Goal: Participate in discussion

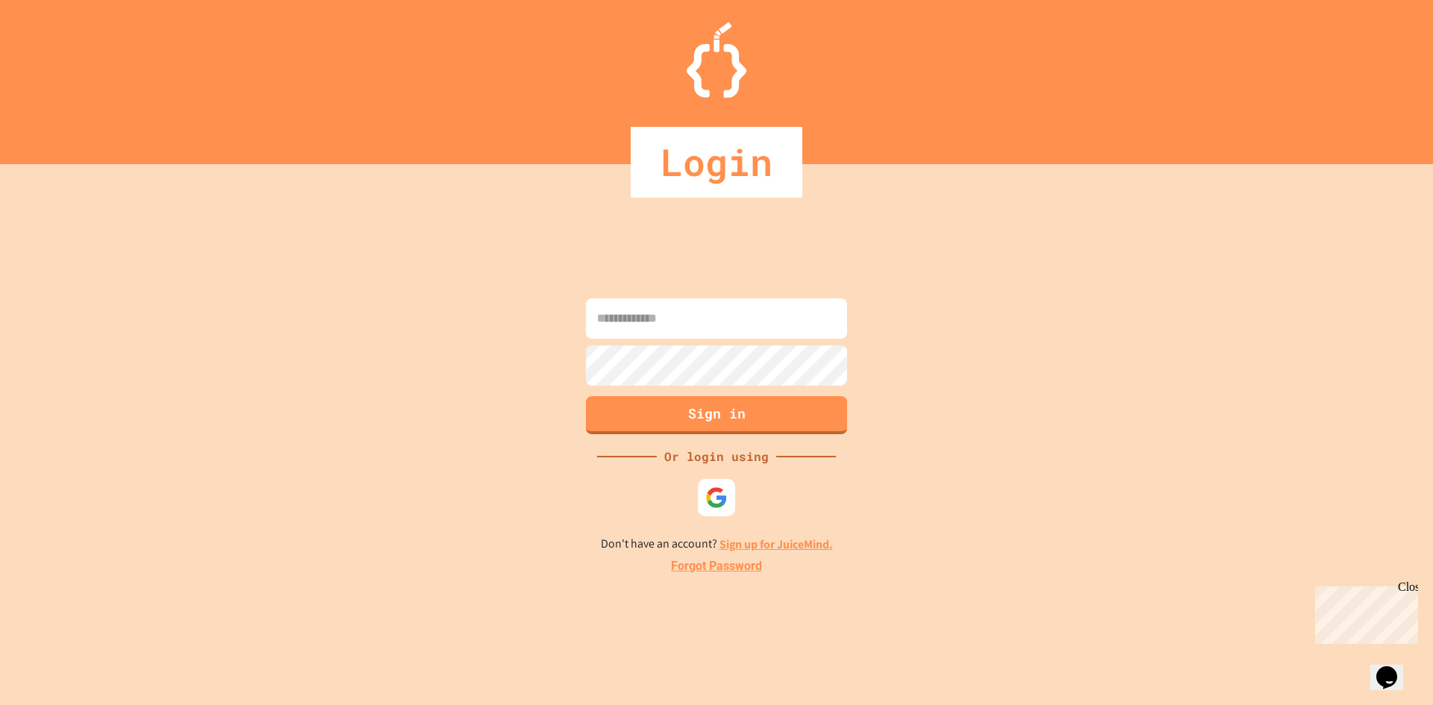
type input "**********"
click at [682, 410] on button "Sign in" at bounding box center [717, 413] width 266 height 39
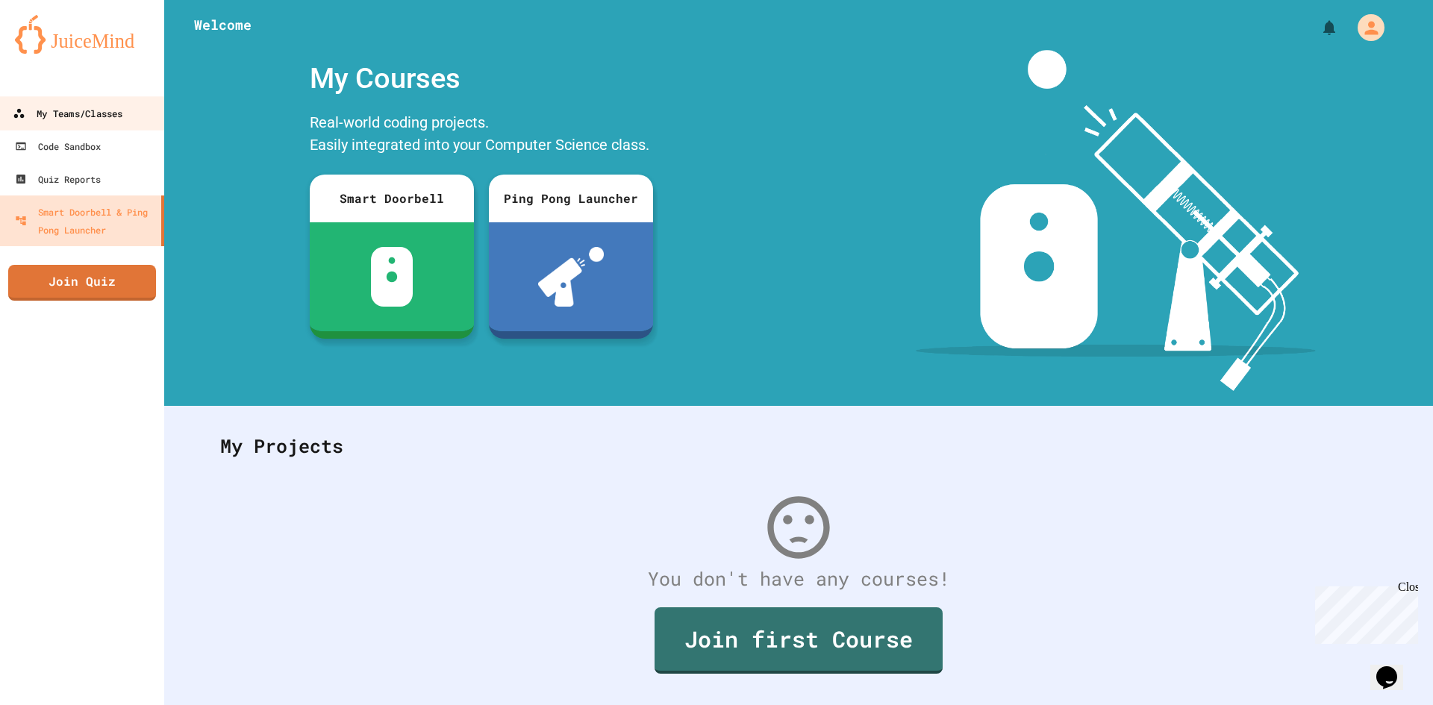
click at [142, 103] on link "My Teams/Classes" at bounding box center [82, 113] width 169 height 34
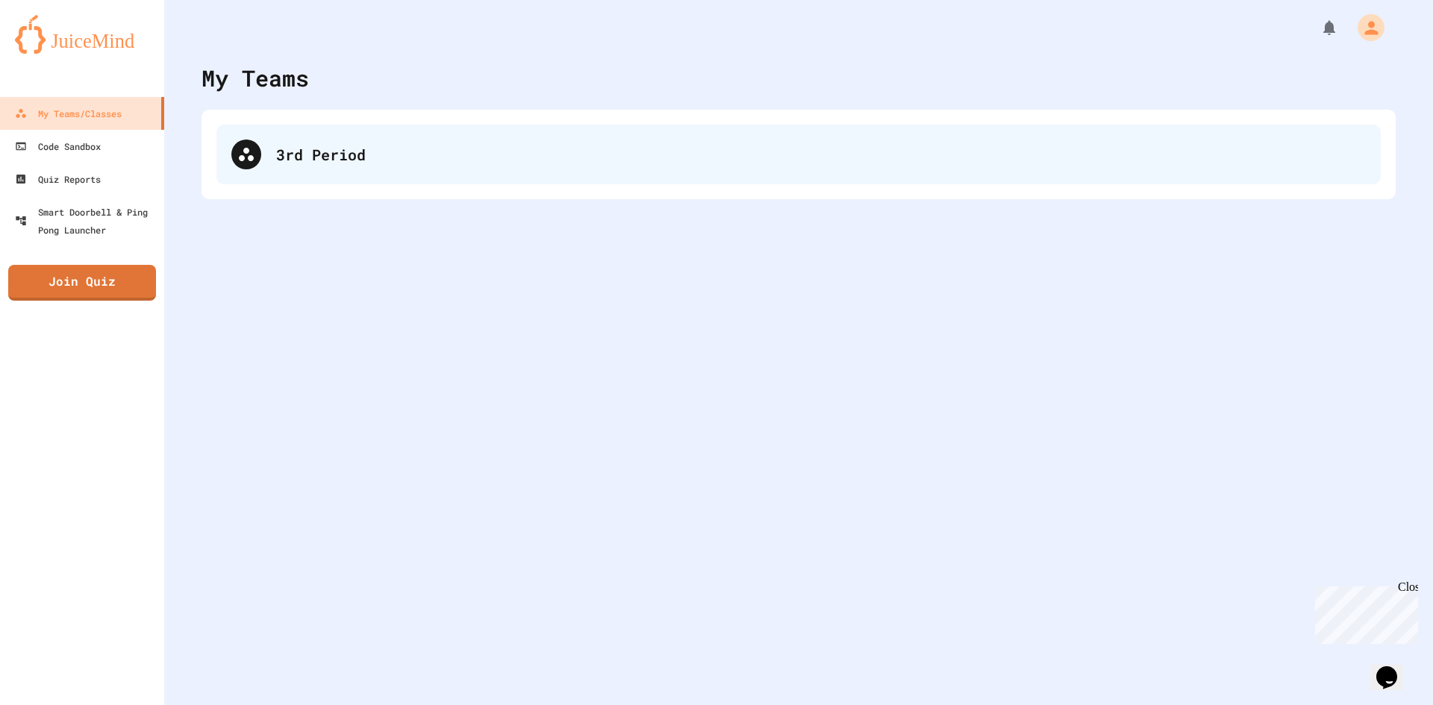
click at [306, 180] on div "3rd Period" at bounding box center [798, 155] width 1164 height 60
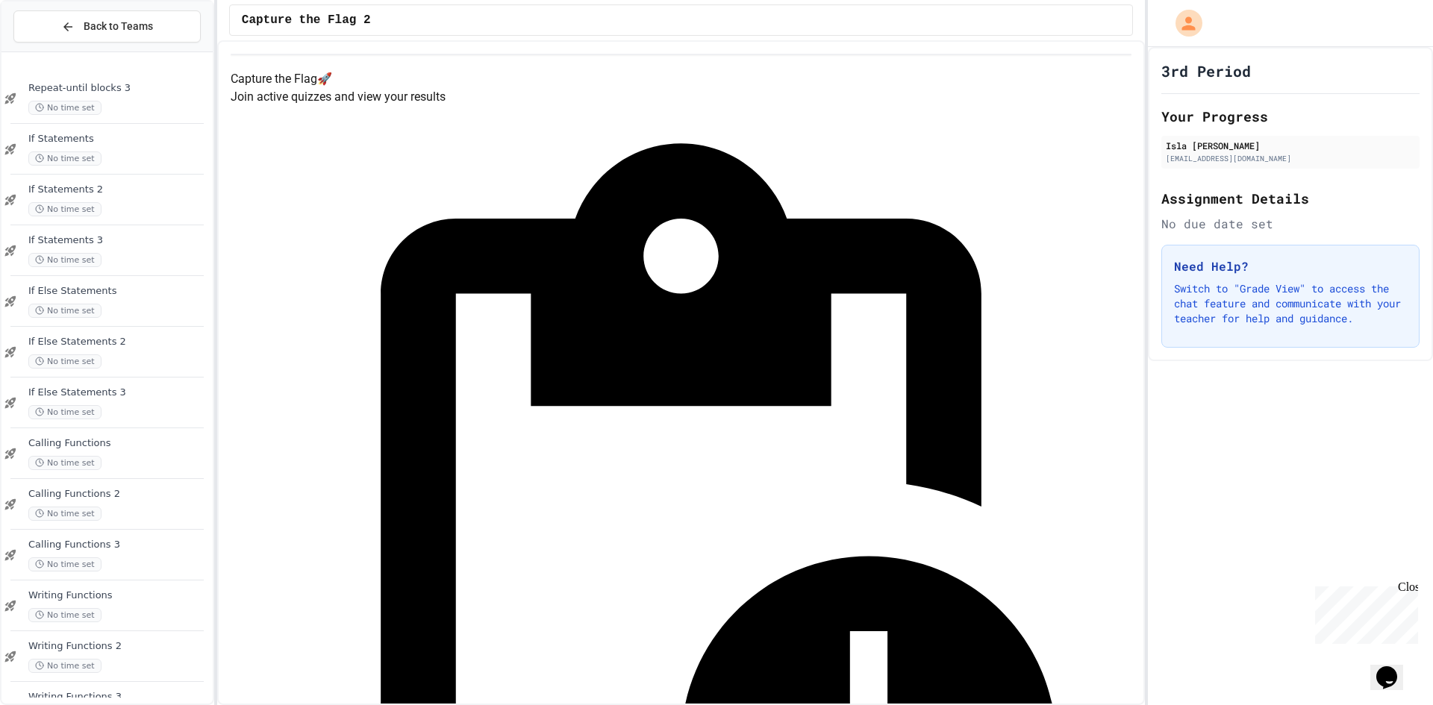
scroll to position [901, 0]
click at [161, 661] on div "Calling Variables No time set" at bounding box center [118, 663] width 181 height 33
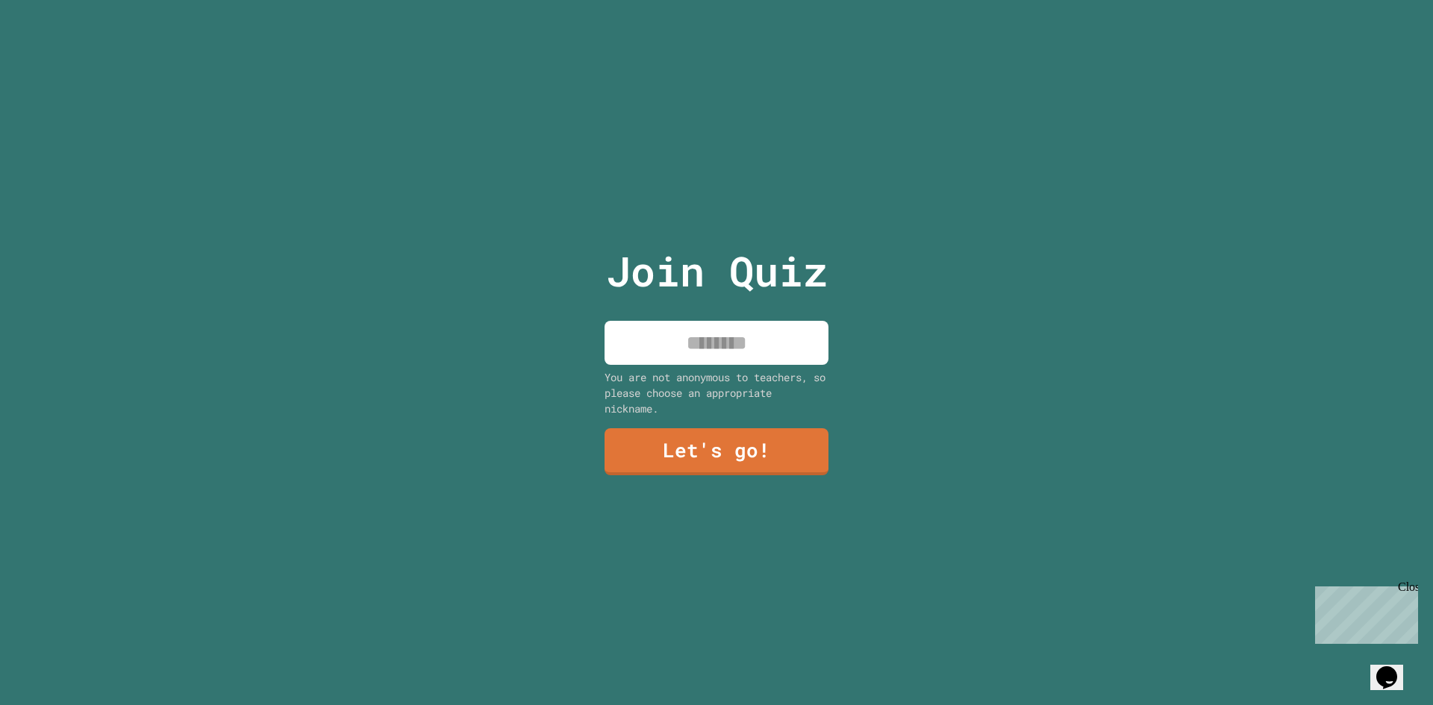
click at [725, 340] on input at bounding box center [717, 343] width 224 height 44
type input "****"
click at [715, 442] on link "Let's go!" at bounding box center [716, 450] width 227 height 49
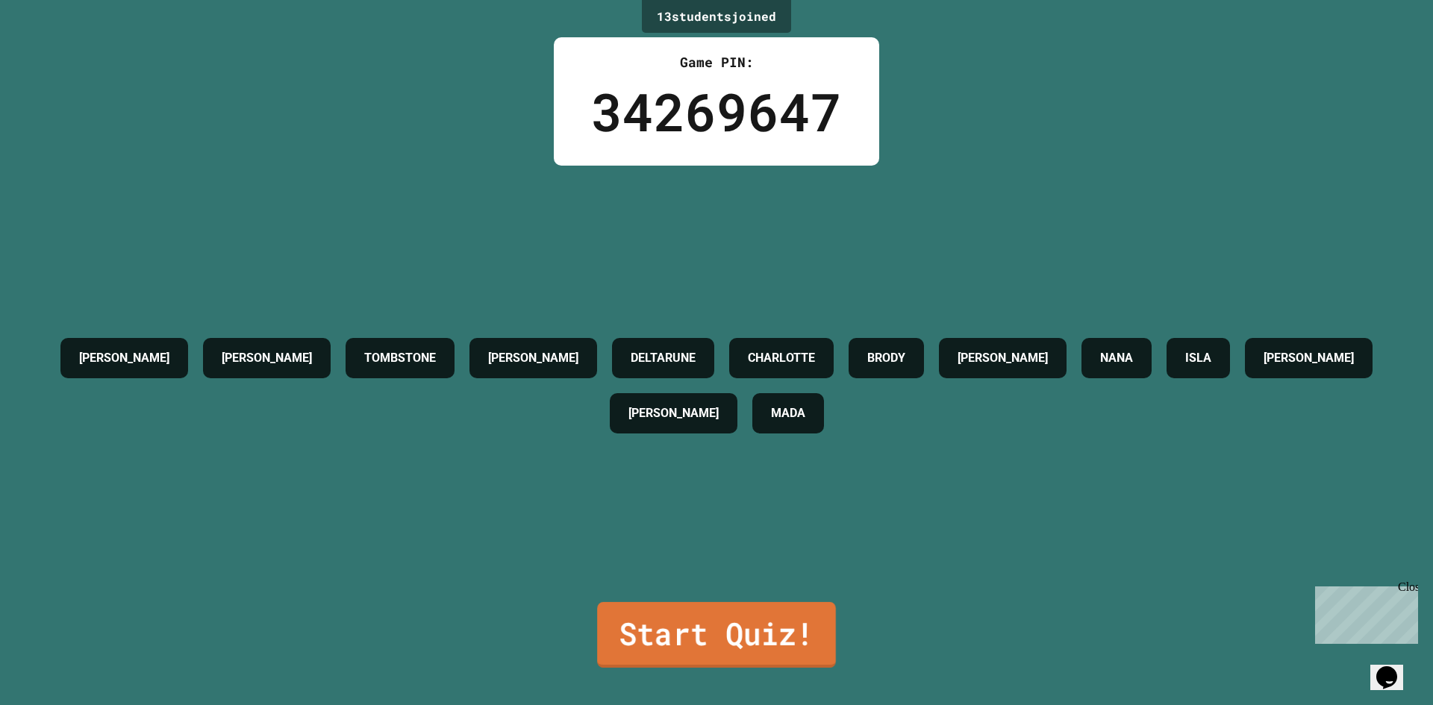
click at [724, 613] on link "Start Quiz!" at bounding box center [716, 635] width 239 height 66
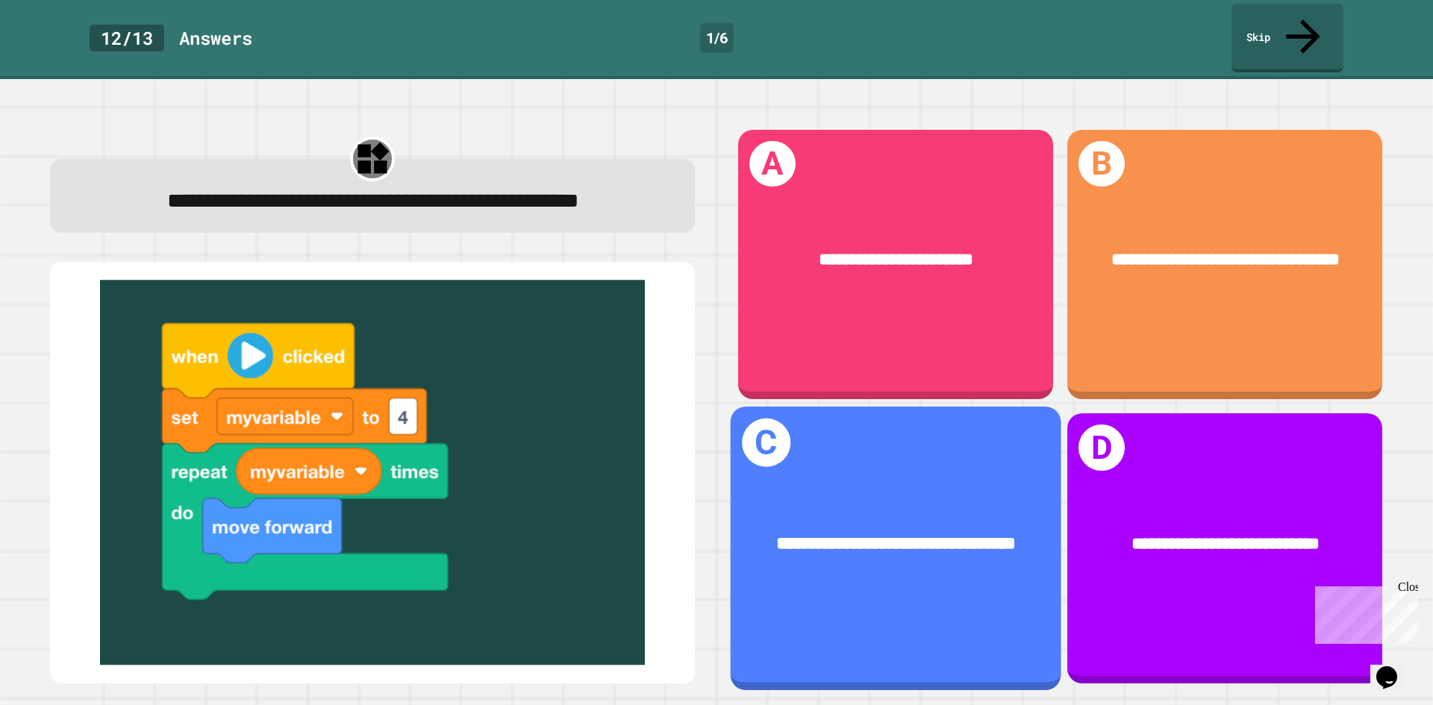
click at [924, 572] on div "**********" at bounding box center [896, 545] width 331 height 100
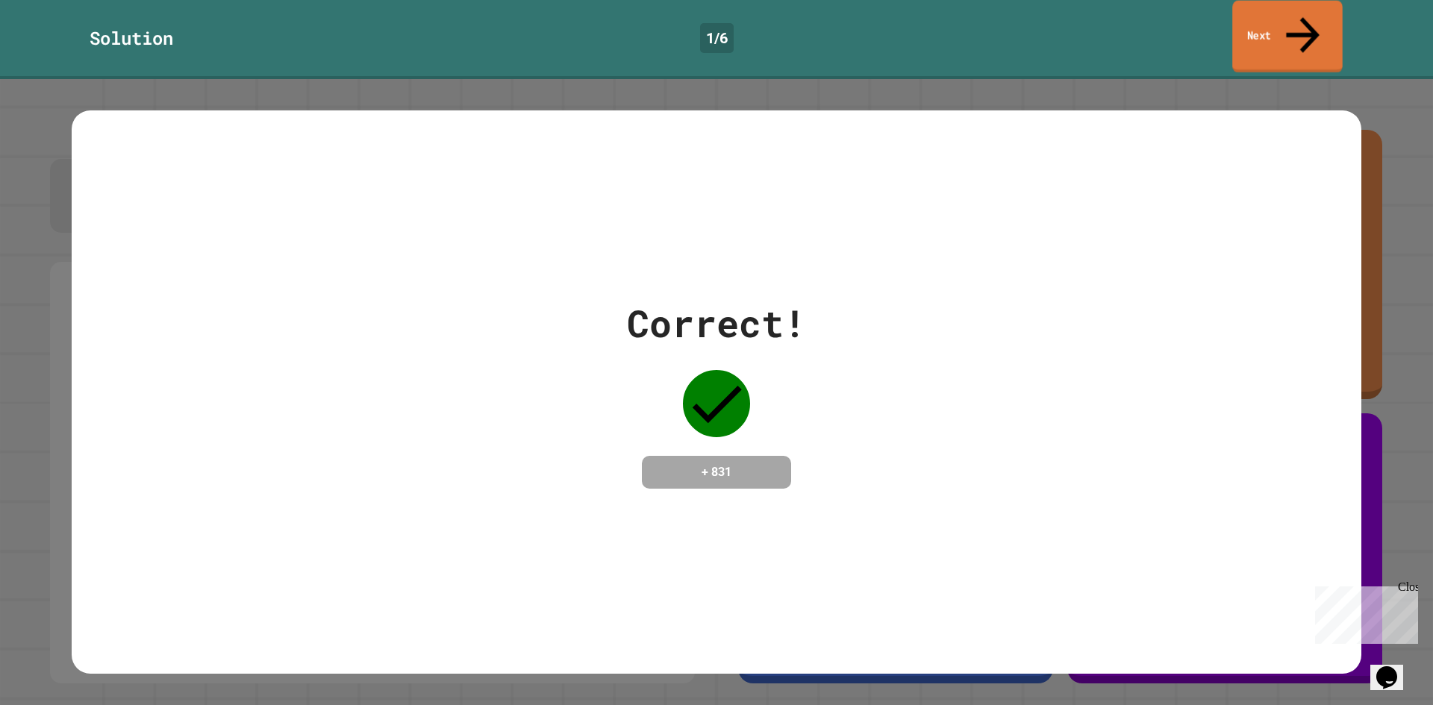
click at [1265, 13] on link "Next" at bounding box center [1287, 37] width 110 height 72
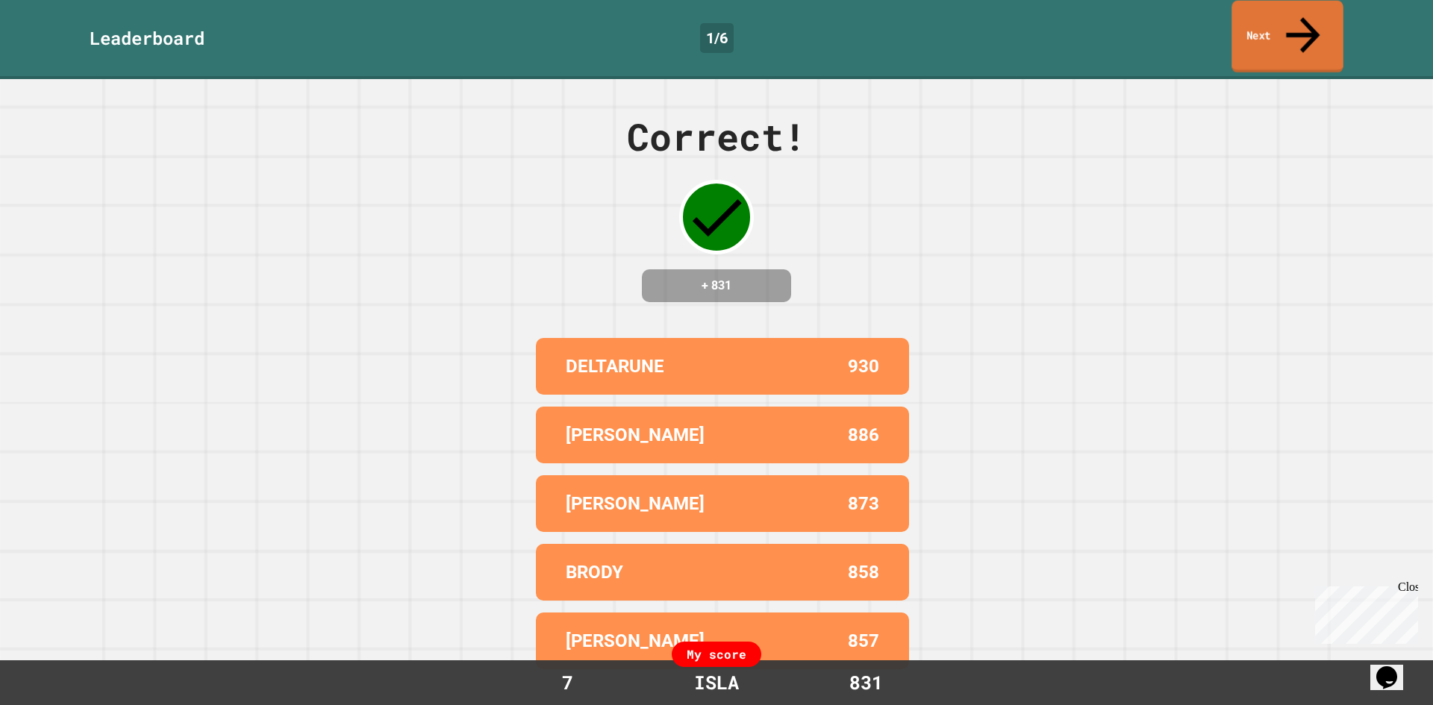
click at [1264, 13] on link "Next" at bounding box center [1286, 37] width 111 height 72
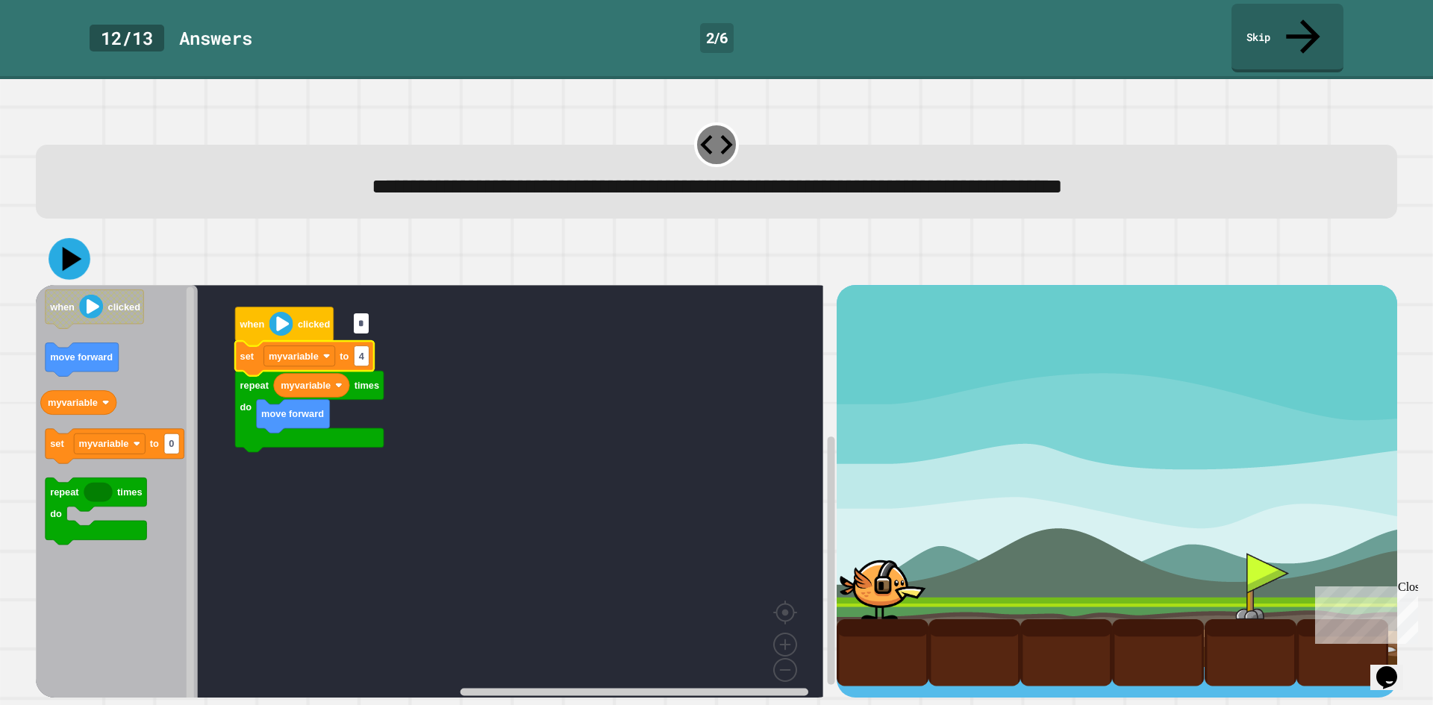
type input "*"
click at [60, 237] on icon at bounding box center [69, 259] width 45 height 45
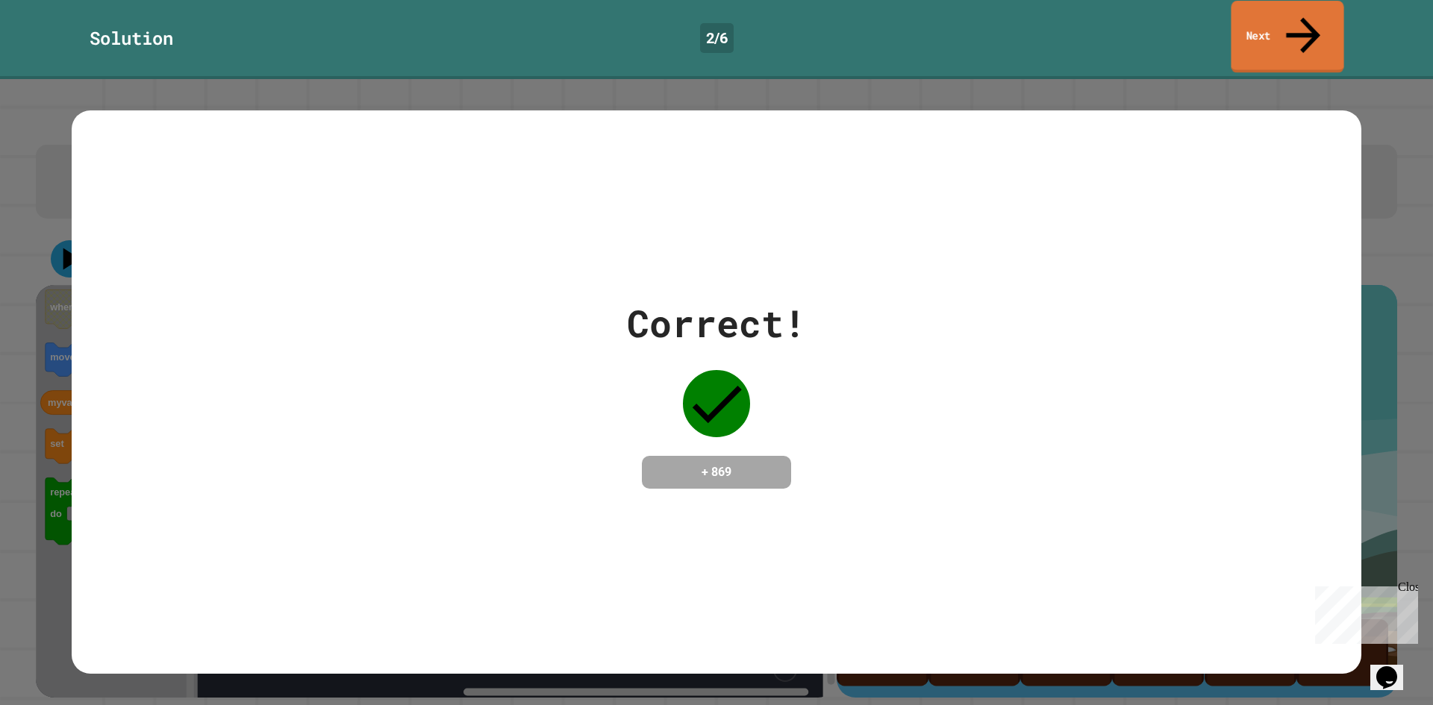
click at [1282, 19] on link "Next" at bounding box center [1287, 37] width 113 height 72
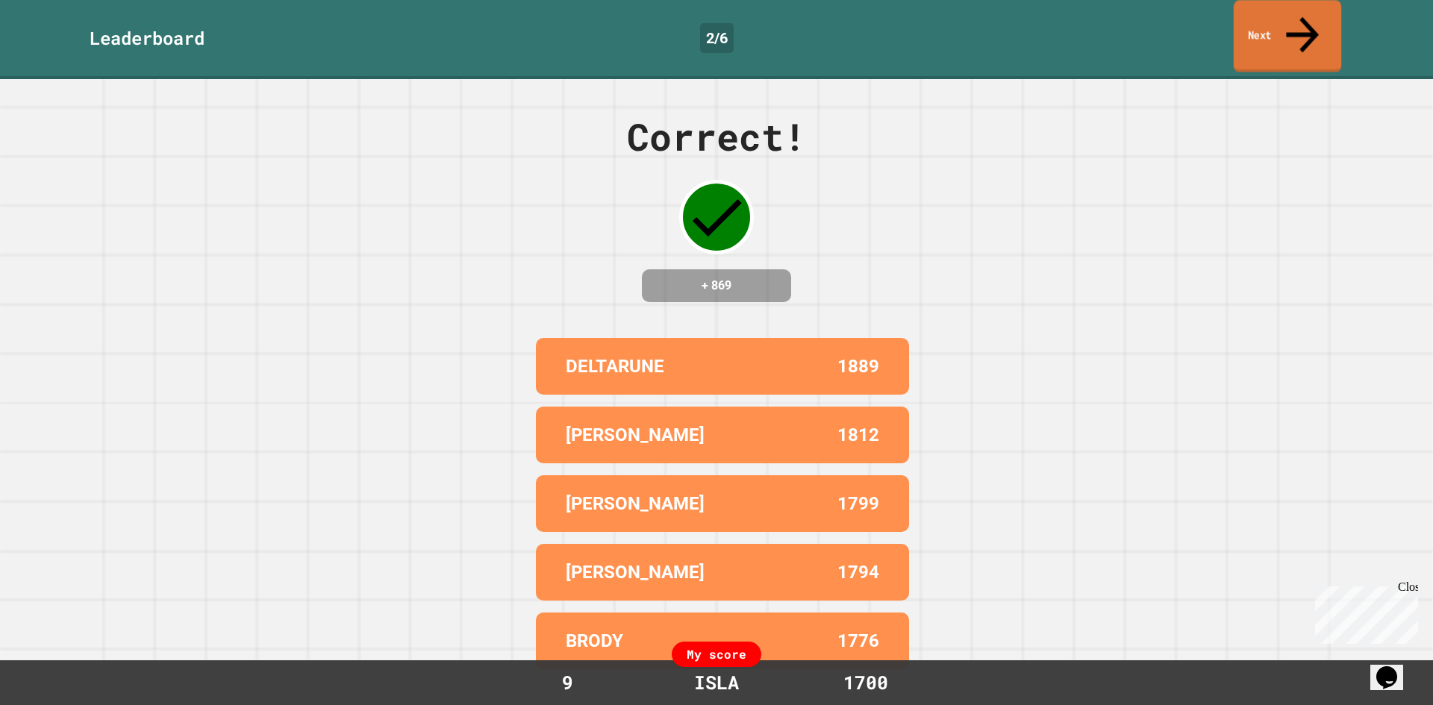
click at [1282, 19] on link "Next" at bounding box center [1287, 36] width 107 height 72
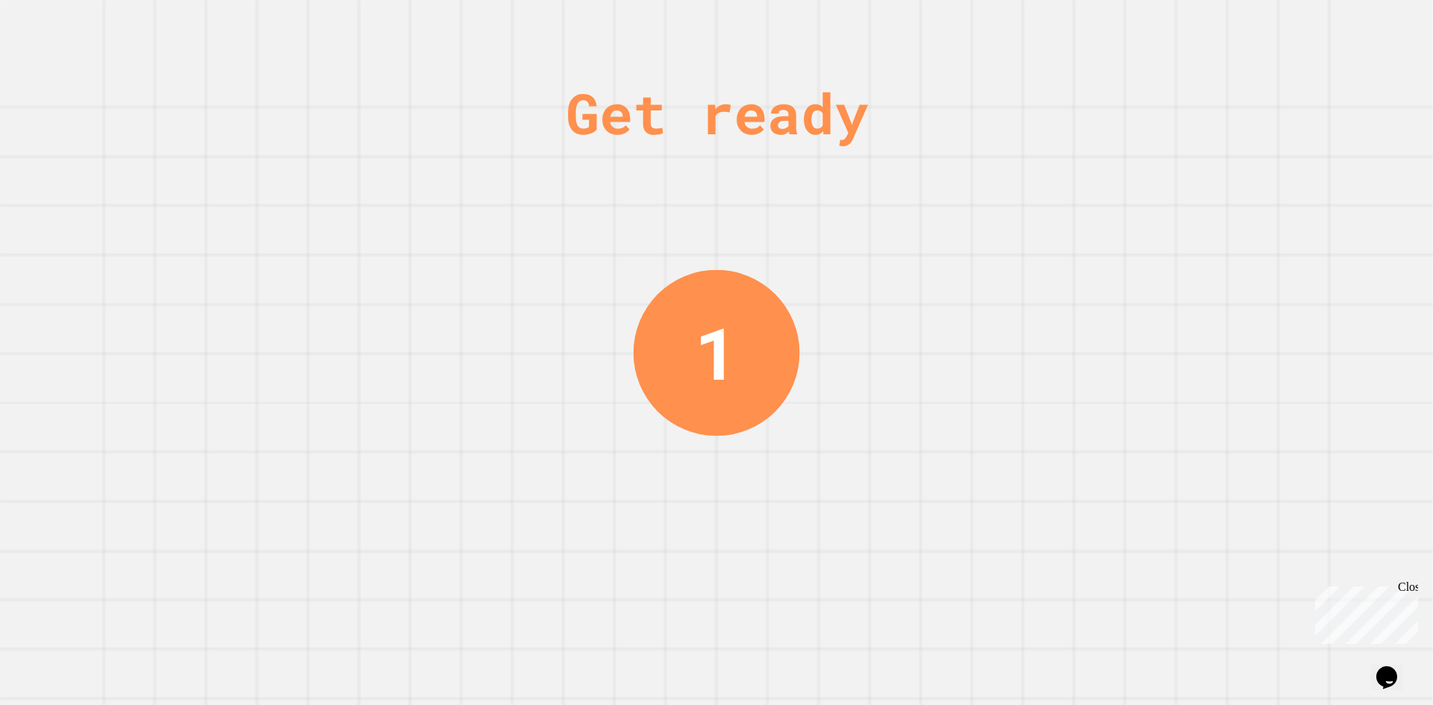
click at [1412, 588] on div "Close" at bounding box center [1407, 590] width 19 height 19
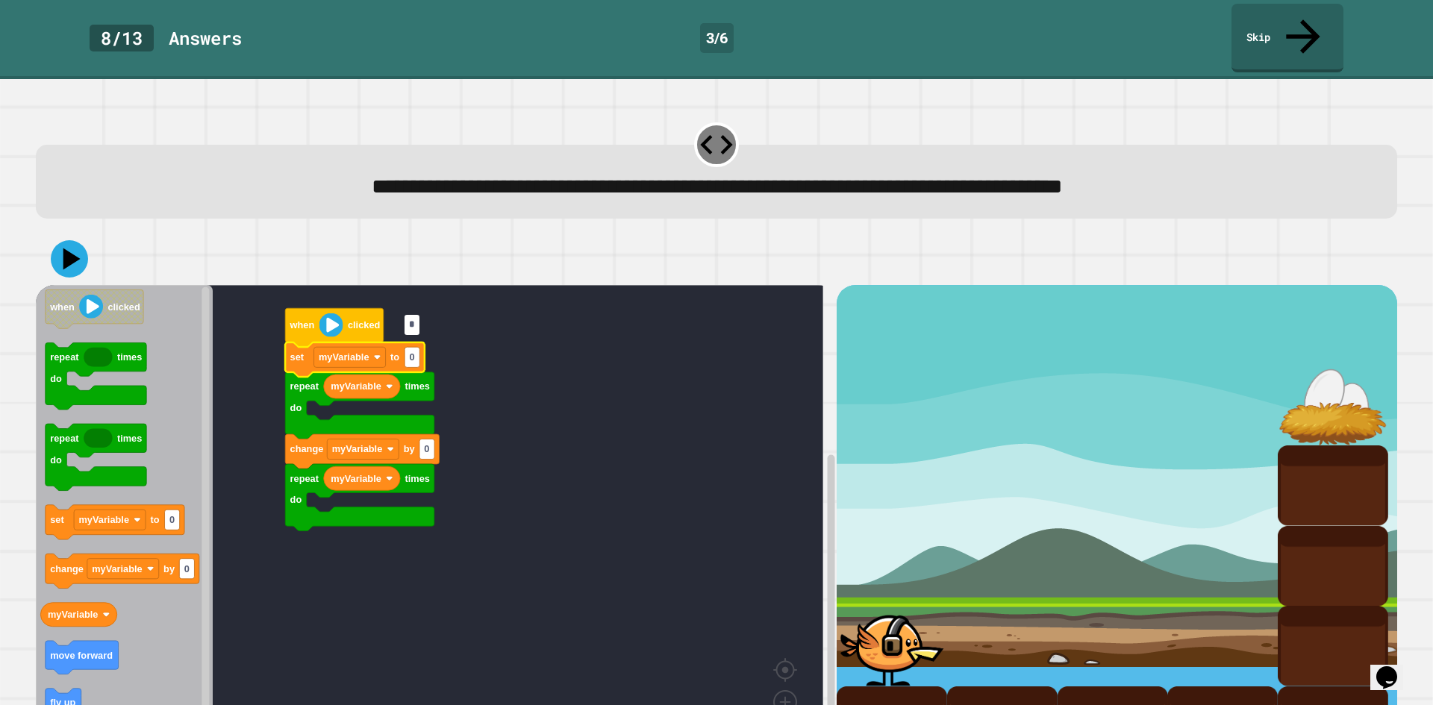
type input "*"
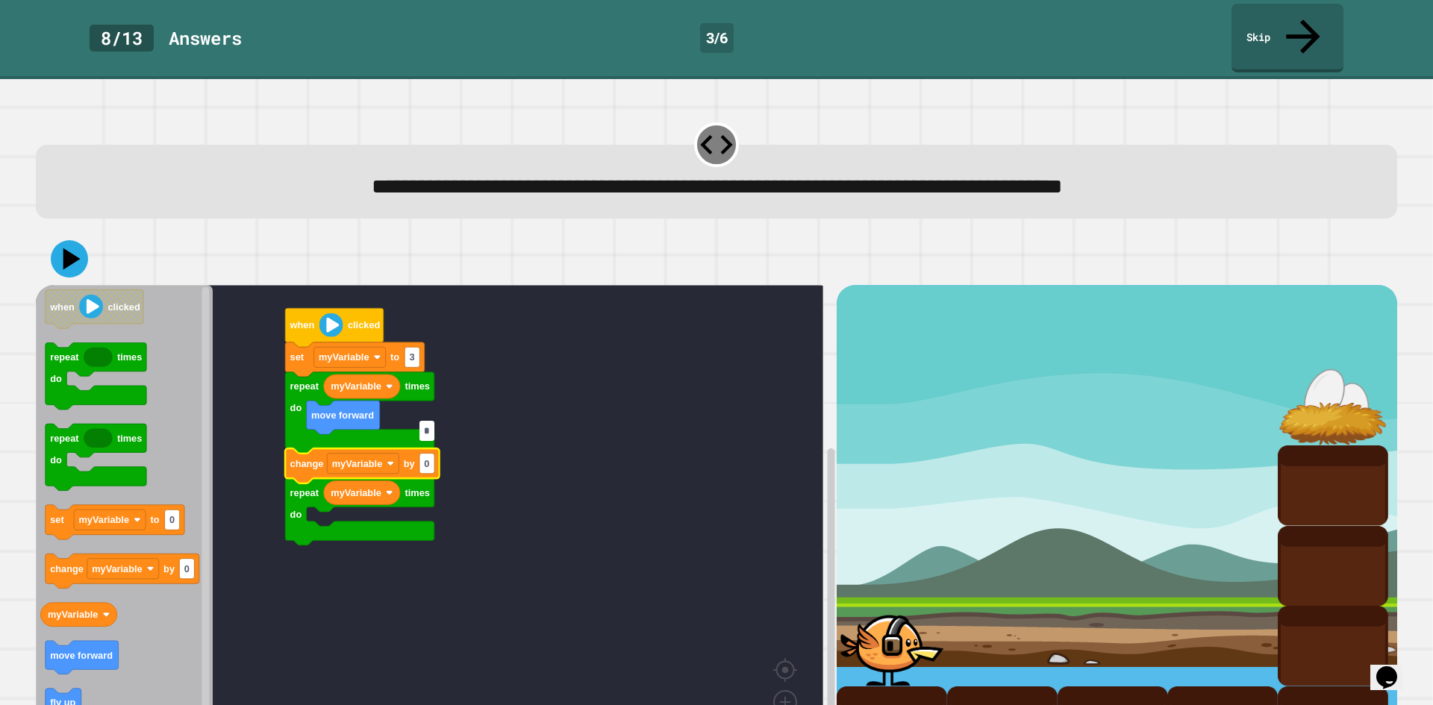
type input "*"
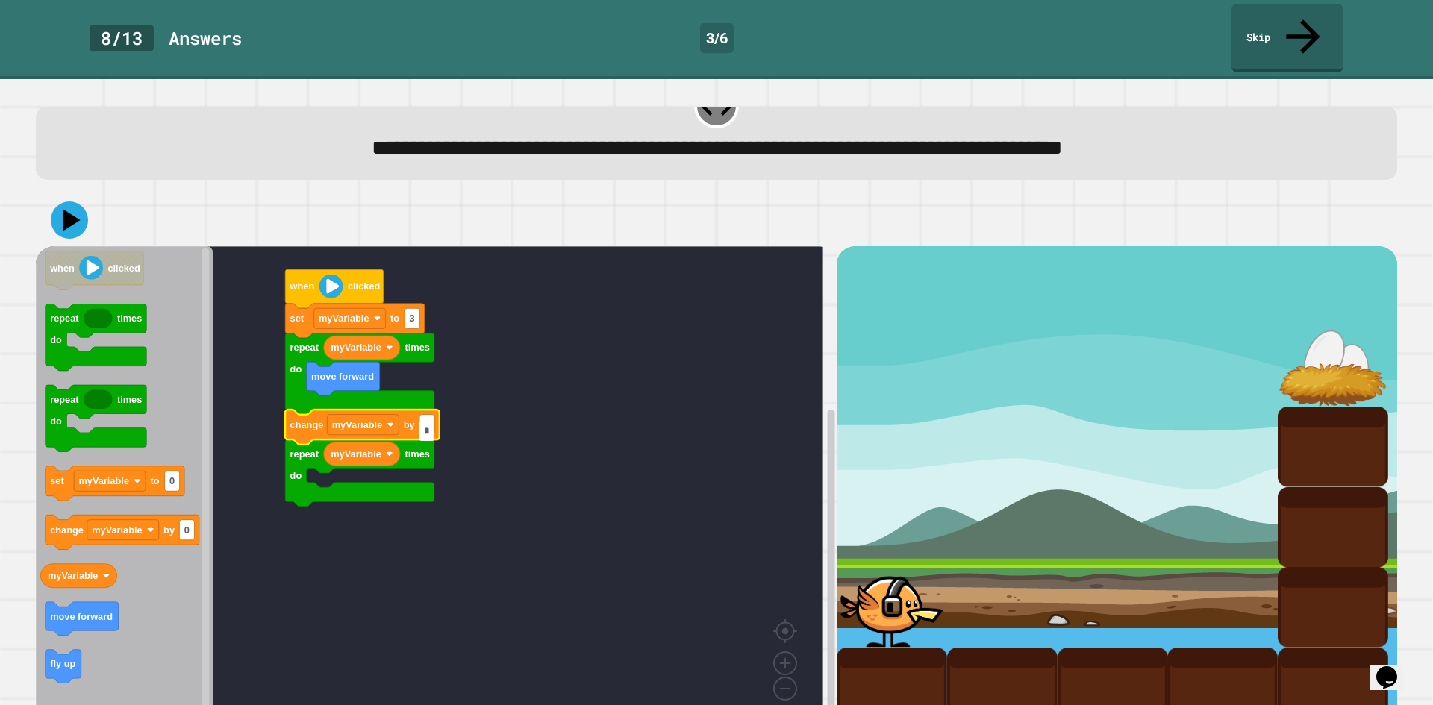
scroll to position [57, 0]
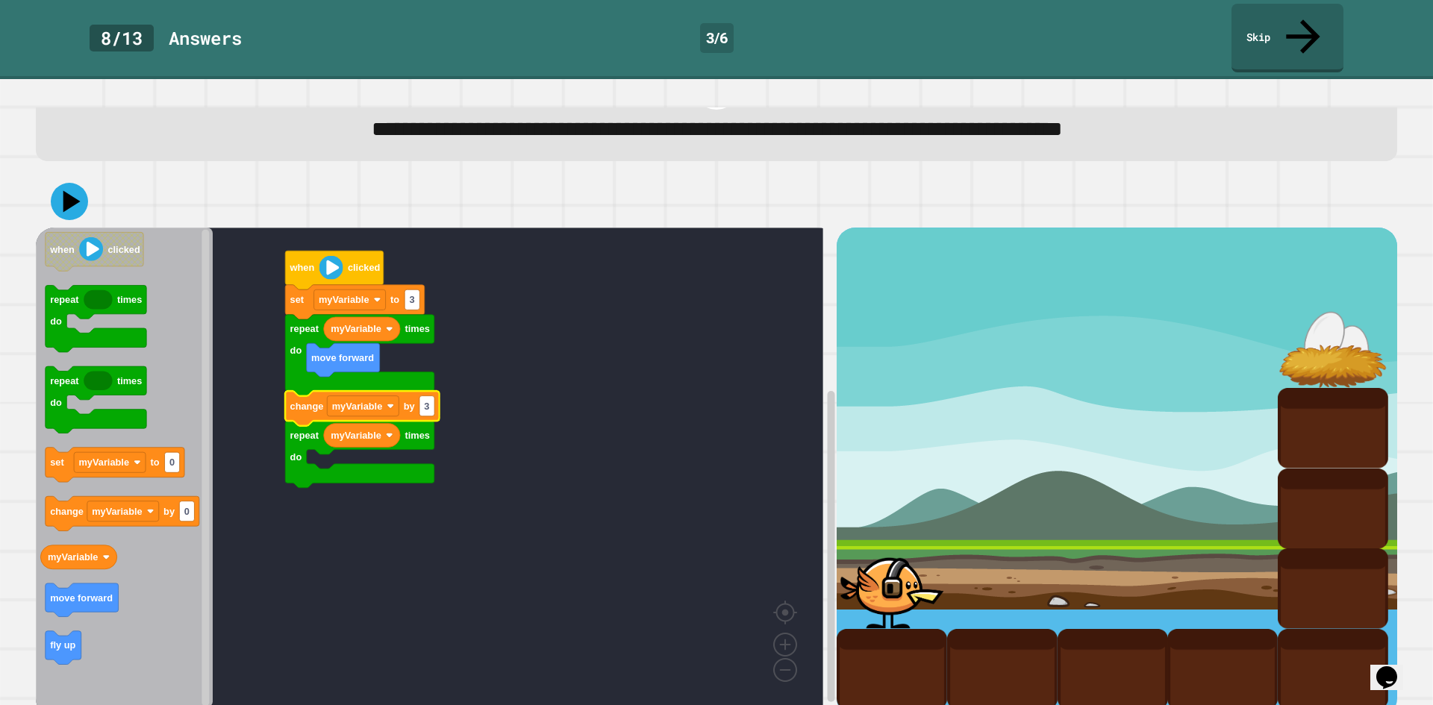
click at [38, 613] on icon "Blockly Workspace" at bounding box center [124, 468] width 177 height 481
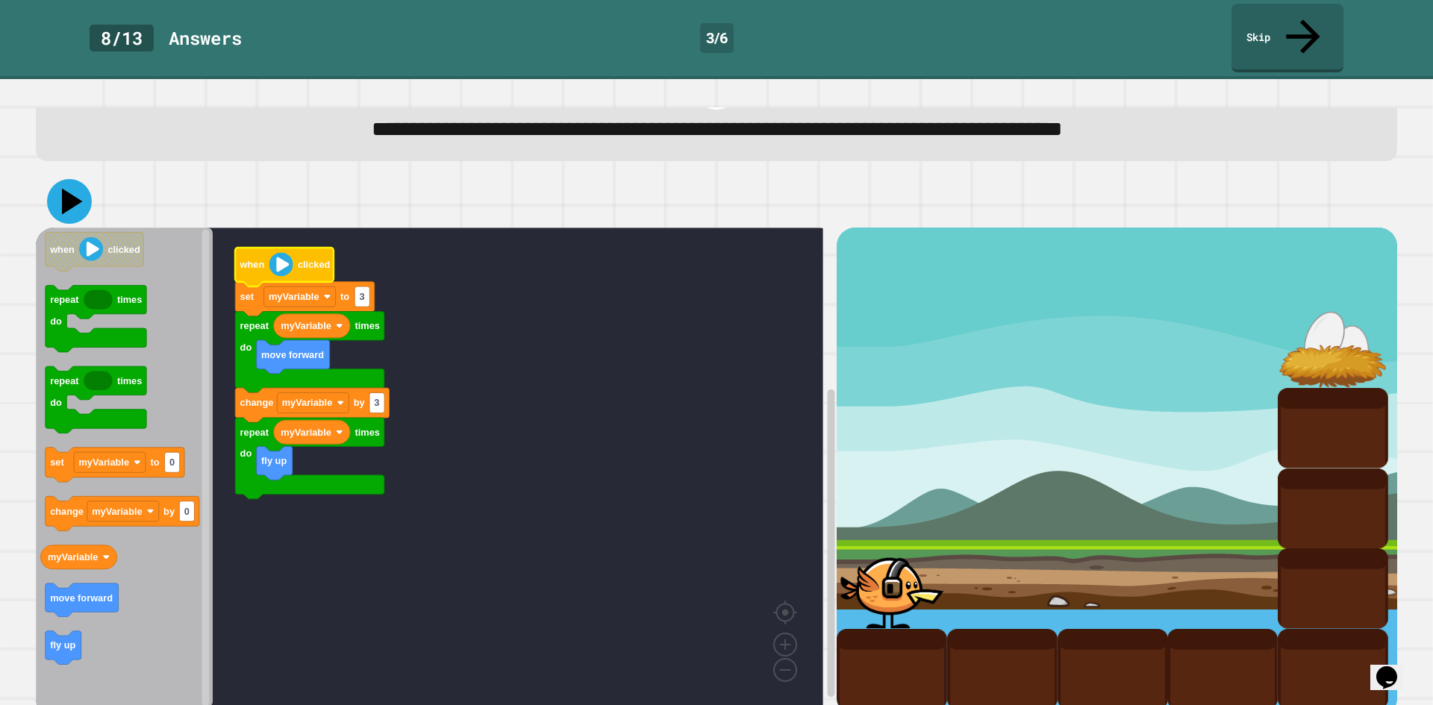
click at [78, 179] on icon at bounding box center [69, 201] width 45 height 45
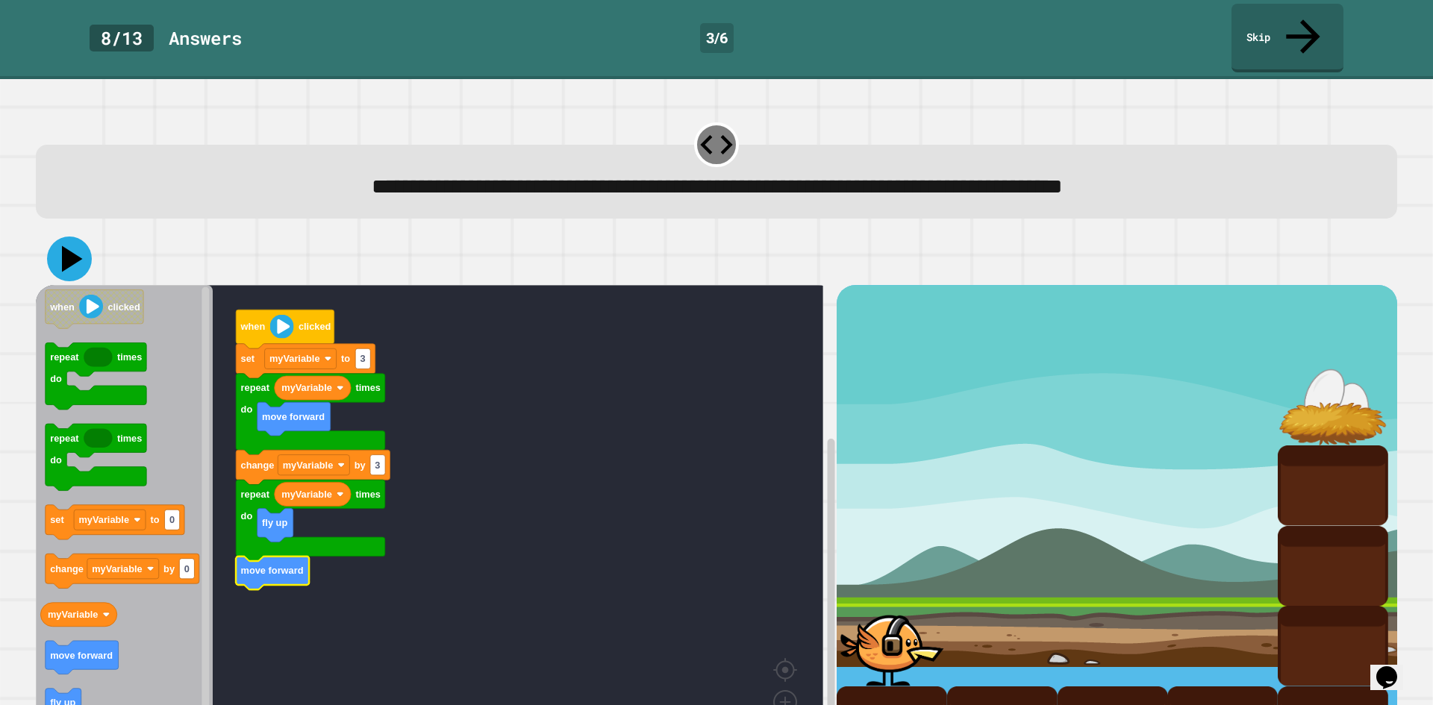
click at [64, 246] on icon at bounding box center [72, 259] width 21 height 26
click at [1320, 10] on link "Skip" at bounding box center [1287, 37] width 110 height 72
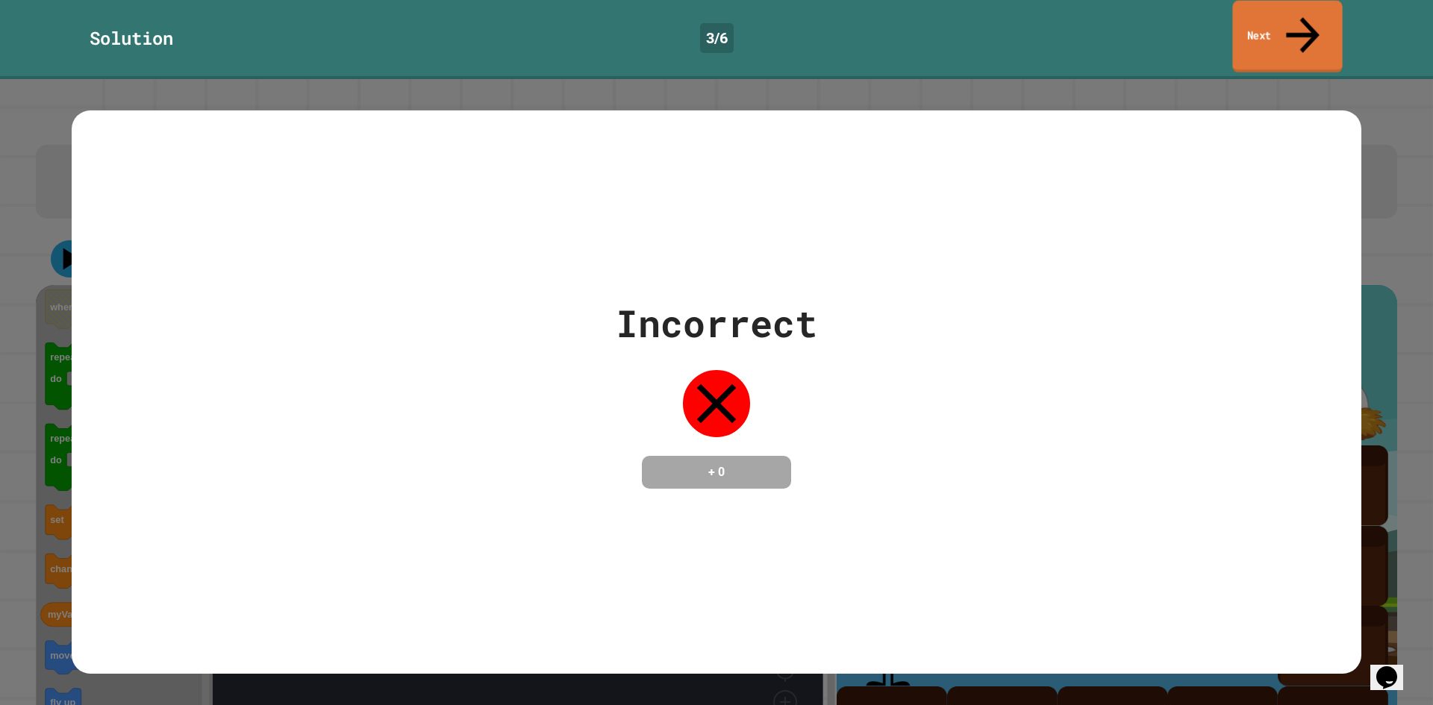
click at [1320, 10] on link "Next" at bounding box center [1287, 37] width 110 height 72
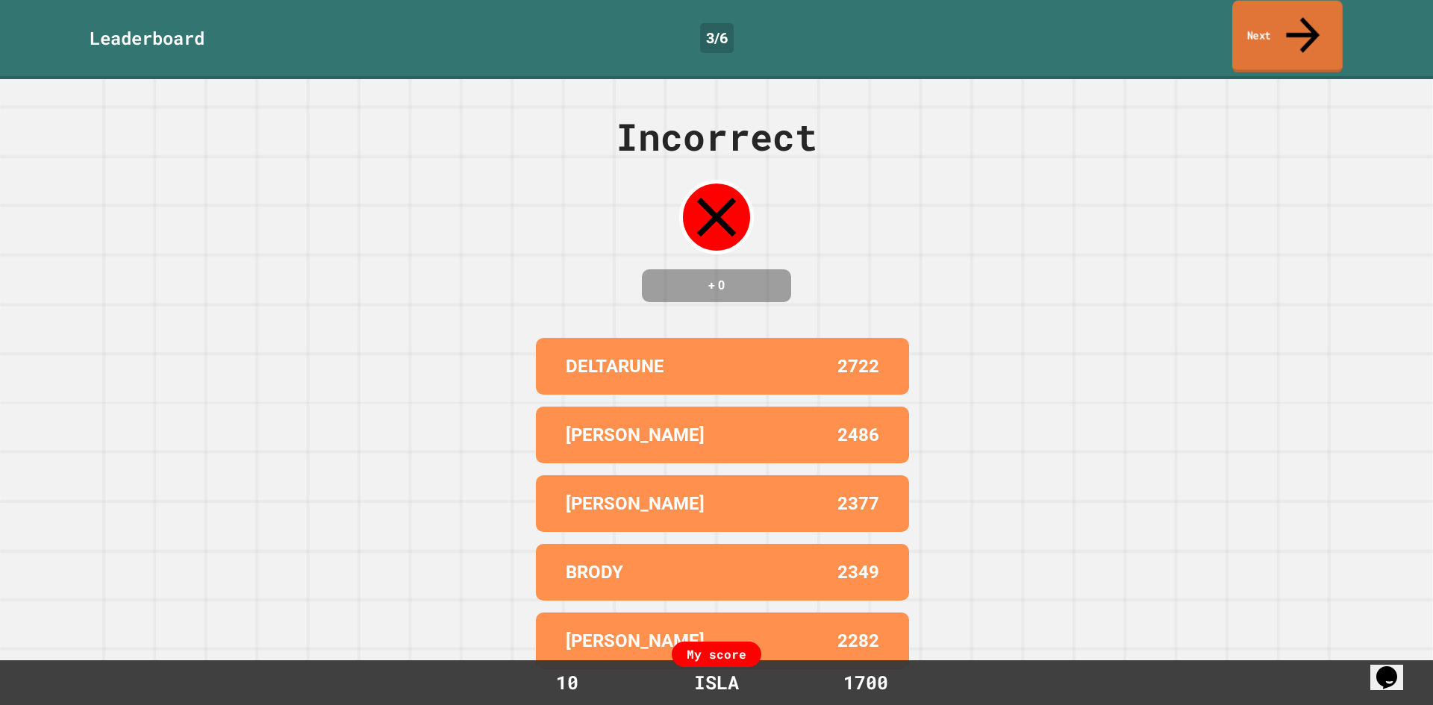
click at [1284, 18] on link "Next" at bounding box center [1287, 37] width 110 height 72
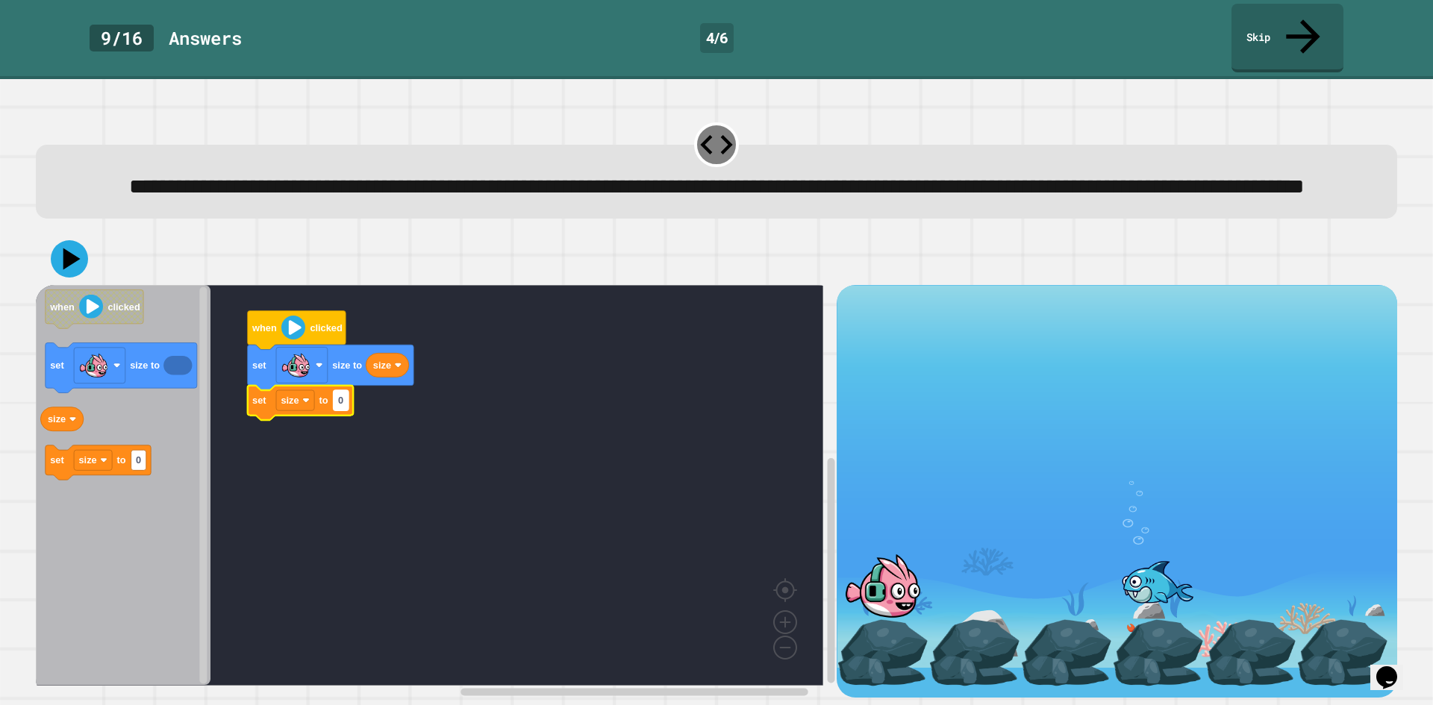
click at [343, 410] on rect "Blockly Workspace" at bounding box center [341, 400] width 15 height 20
type input "***"
click at [57, 256] on icon at bounding box center [69, 259] width 45 height 45
click at [326, 498] on rect "Blockly Workspace" at bounding box center [429, 485] width 787 height 401
click at [80, 270] on icon at bounding box center [69, 259] width 45 height 45
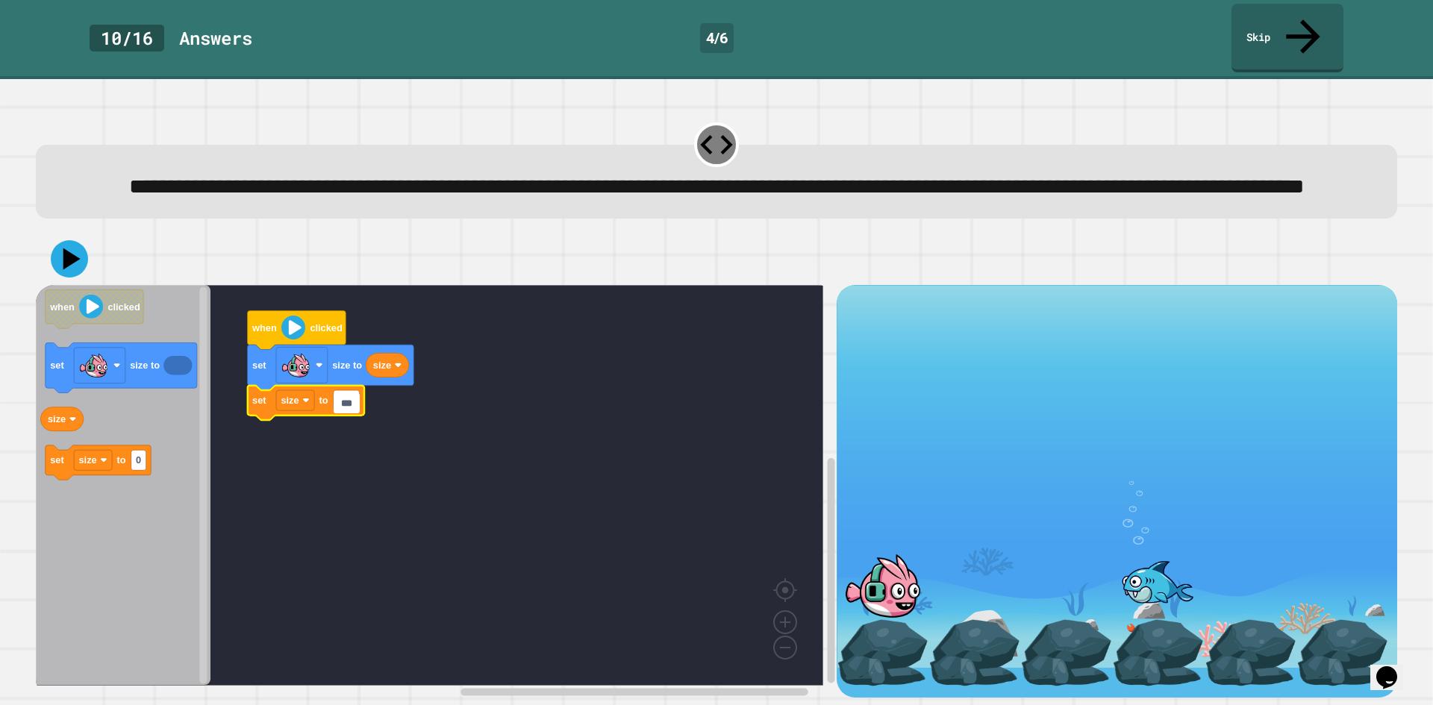
click at [315, 413] on icon "Blockly Workspace" at bounding box center [306, 403] width 116 height 34
click at [307, 410] on rect "Blockly Workspace" at bounding box center [295, 400] width 38 height 20
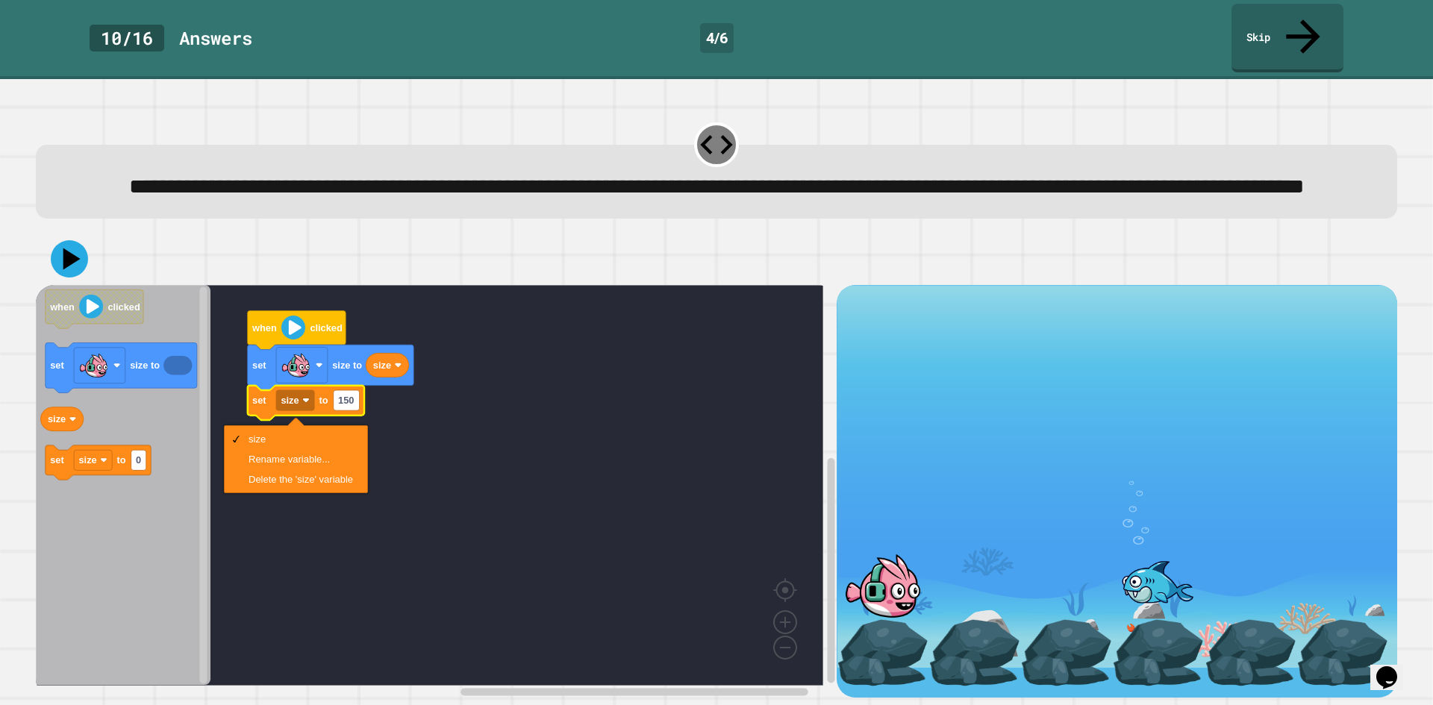
click at [393, 462] on rect "Blockly Workspace" at bounding box center [429, 485] width 787 height 401
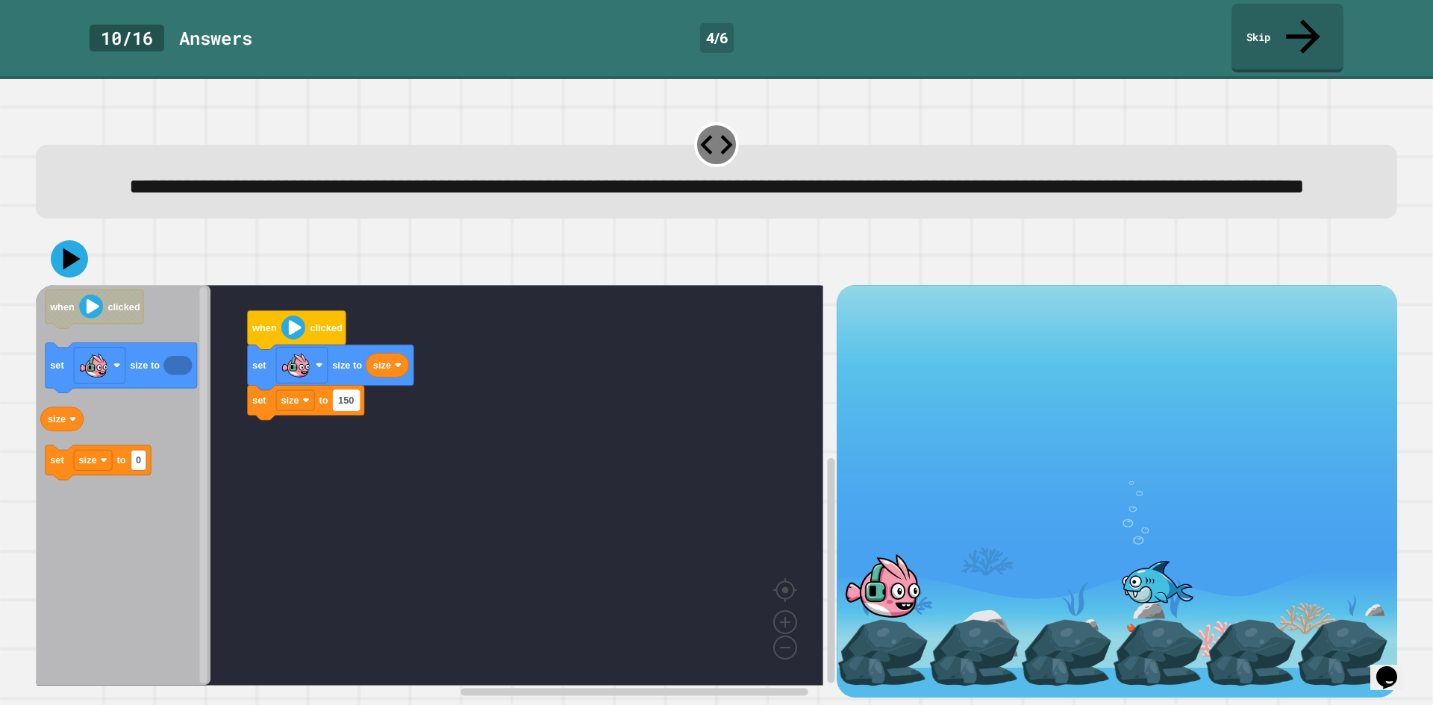
click at [345, 400] on text "150" at bounding box center [346, 400] width 16 height 11
click at [329, 369] on icon "Blockly Workspace" at bounding box center [331, 369] width 166 height 46
click at [307, 369] on image "Blockly Workspace" at bounding box center [296, 366] width 30 height 30
click at [421, 460] on rect "Blockly Workspace" at bounding box center [429, 485] width 787 height 401
click at [351, 402] on text "150" at bounding box center [346, 400] width 16 height 11
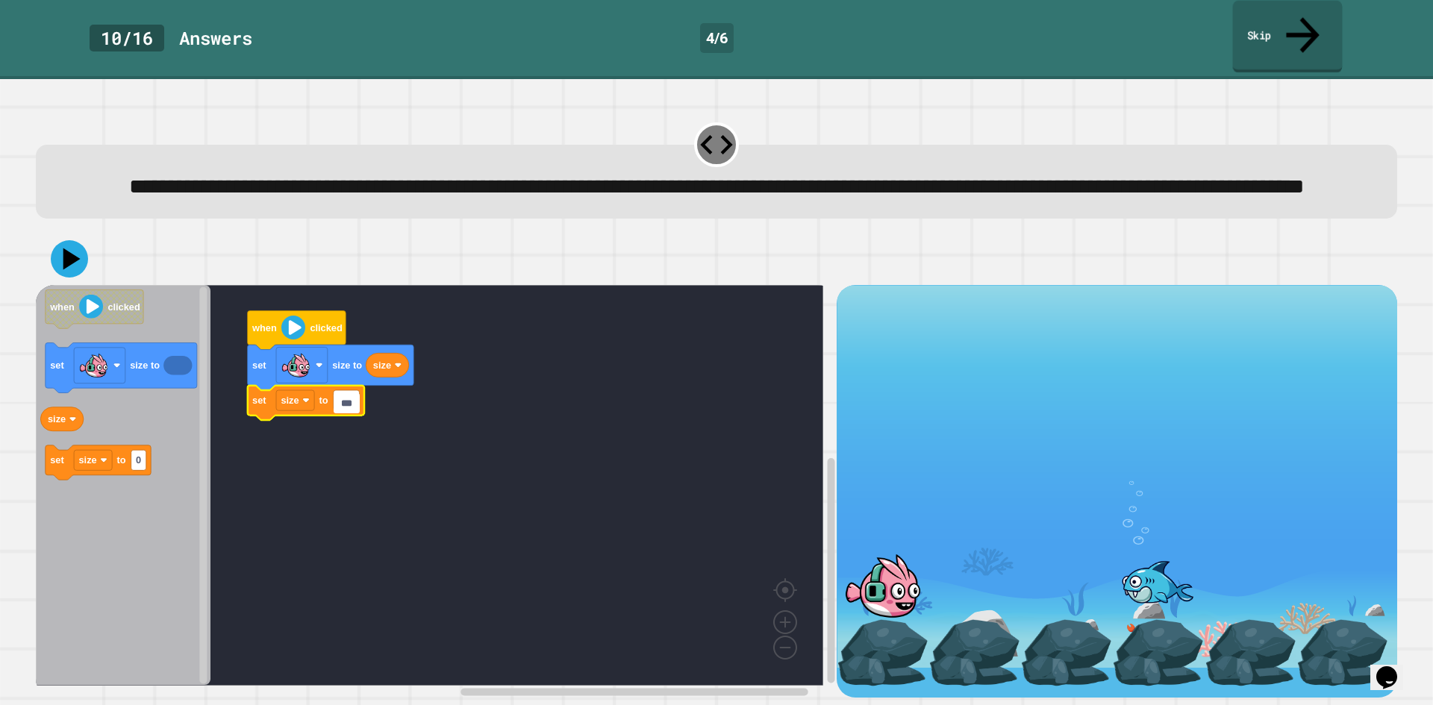
drag, startPoint x: 1317, startPoint y: 4, endPoint x: 1308, endPoint y: 7, distance: 10.2
click at [1316, 4] on link "Skip" at bounding box center [1288, 37] width 110 height 72
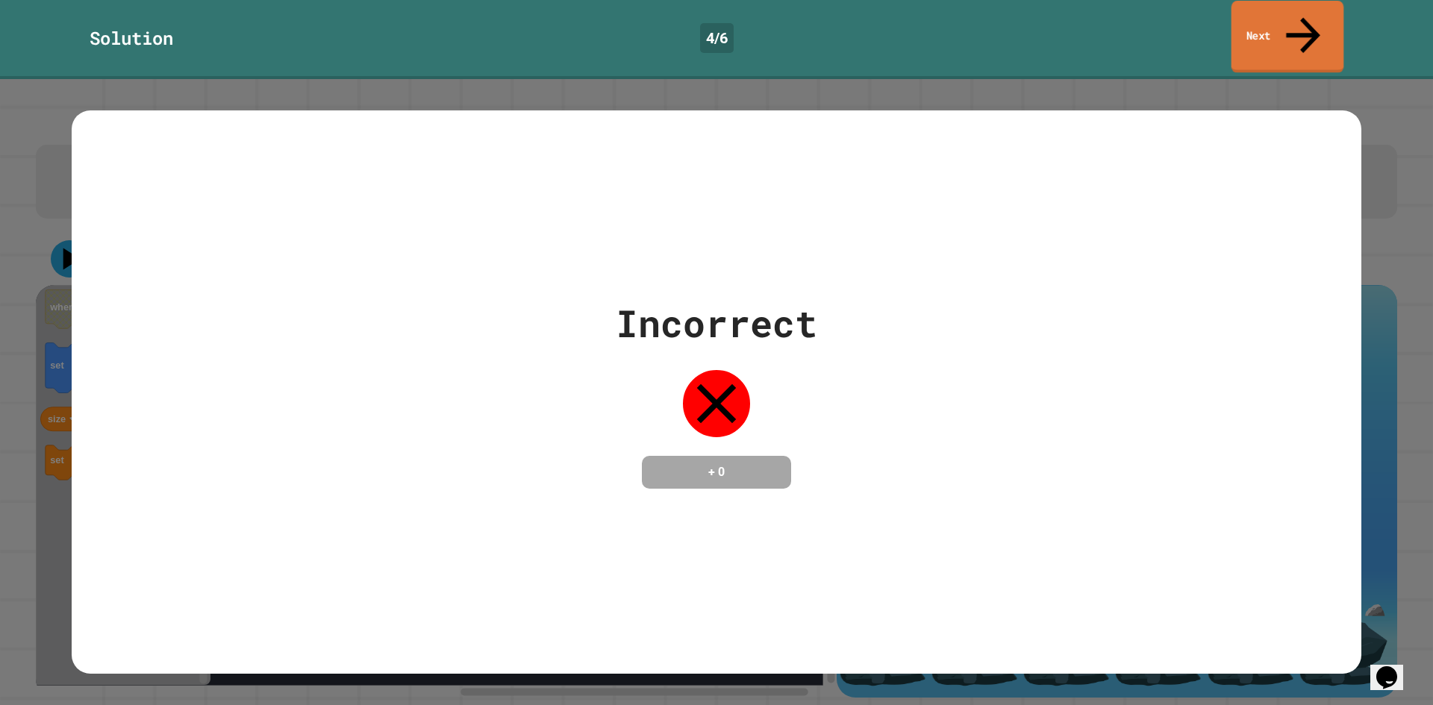
click at [1279, 28] on link "Next" at bounding box center [1287, 37] width 113 height 72
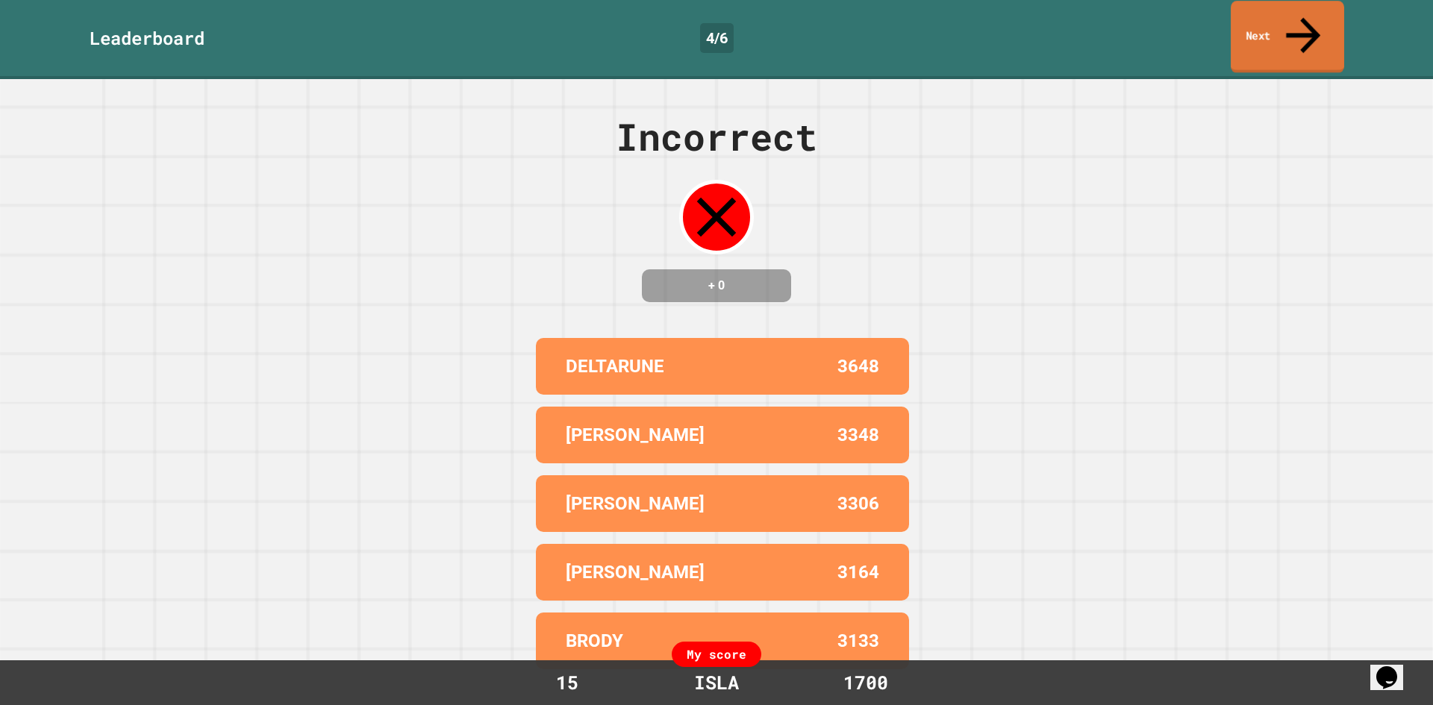
click at [1279, 28] on link "Next" at bounding box center [1287, 37] width 113 height 72
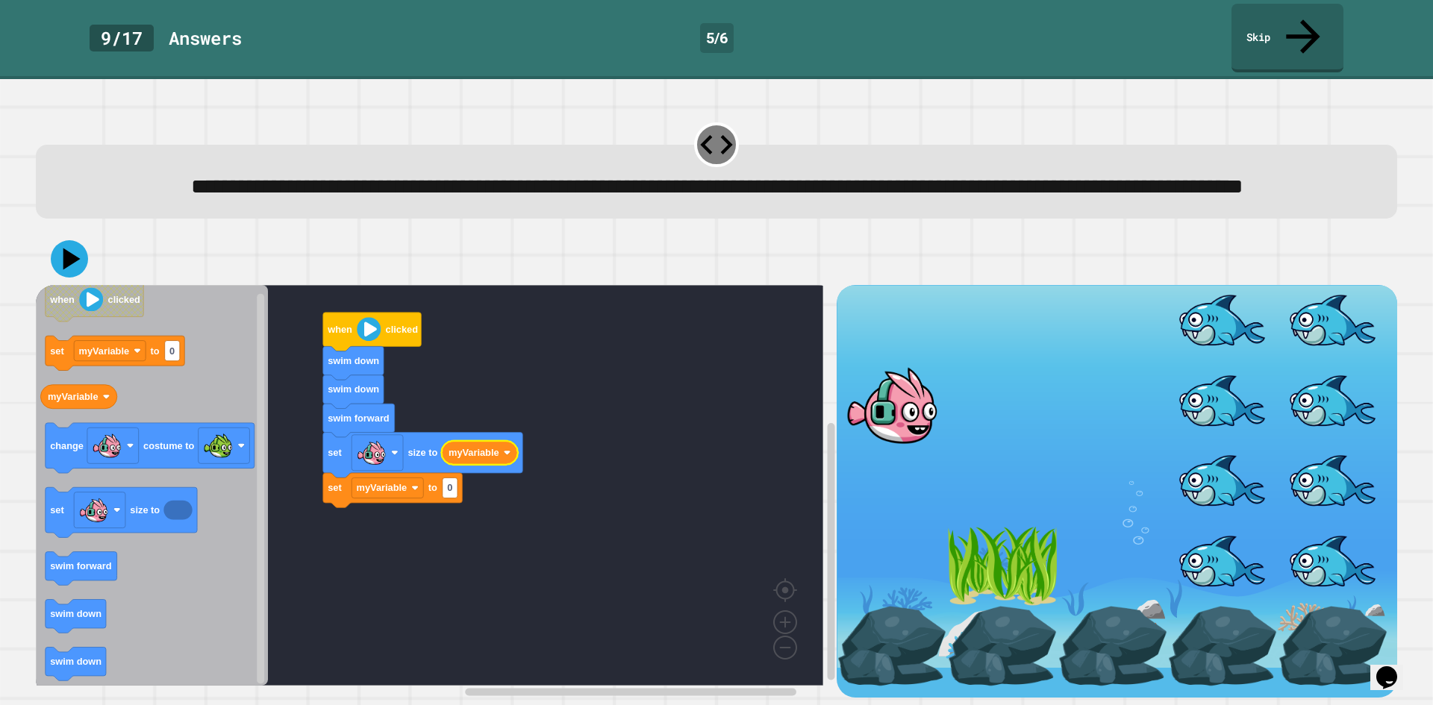
click at [459, 454] on text "myVariable" at bounding box center [474, 453] width 51 height 11
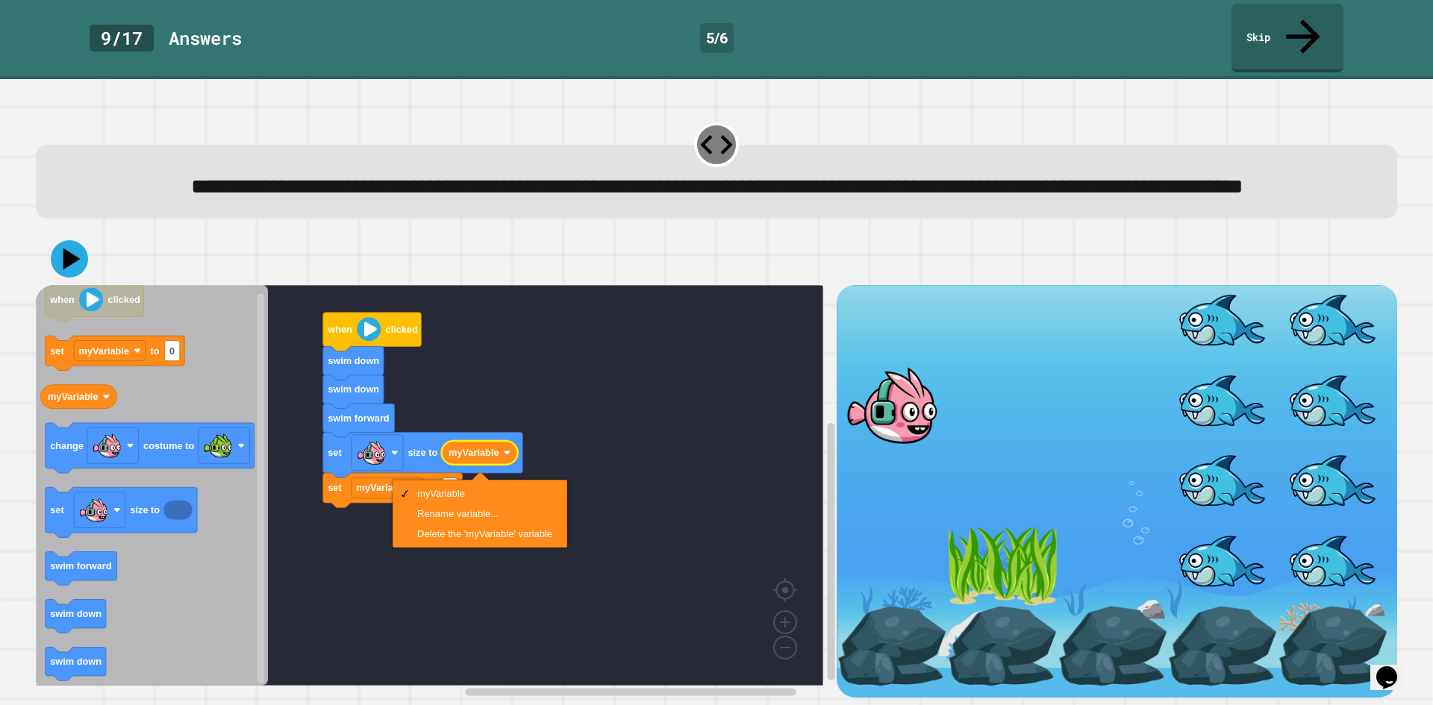
click at [381, 572] on rect "Blockly Workspace" at bounding box center [429, 485] width 787 height 401
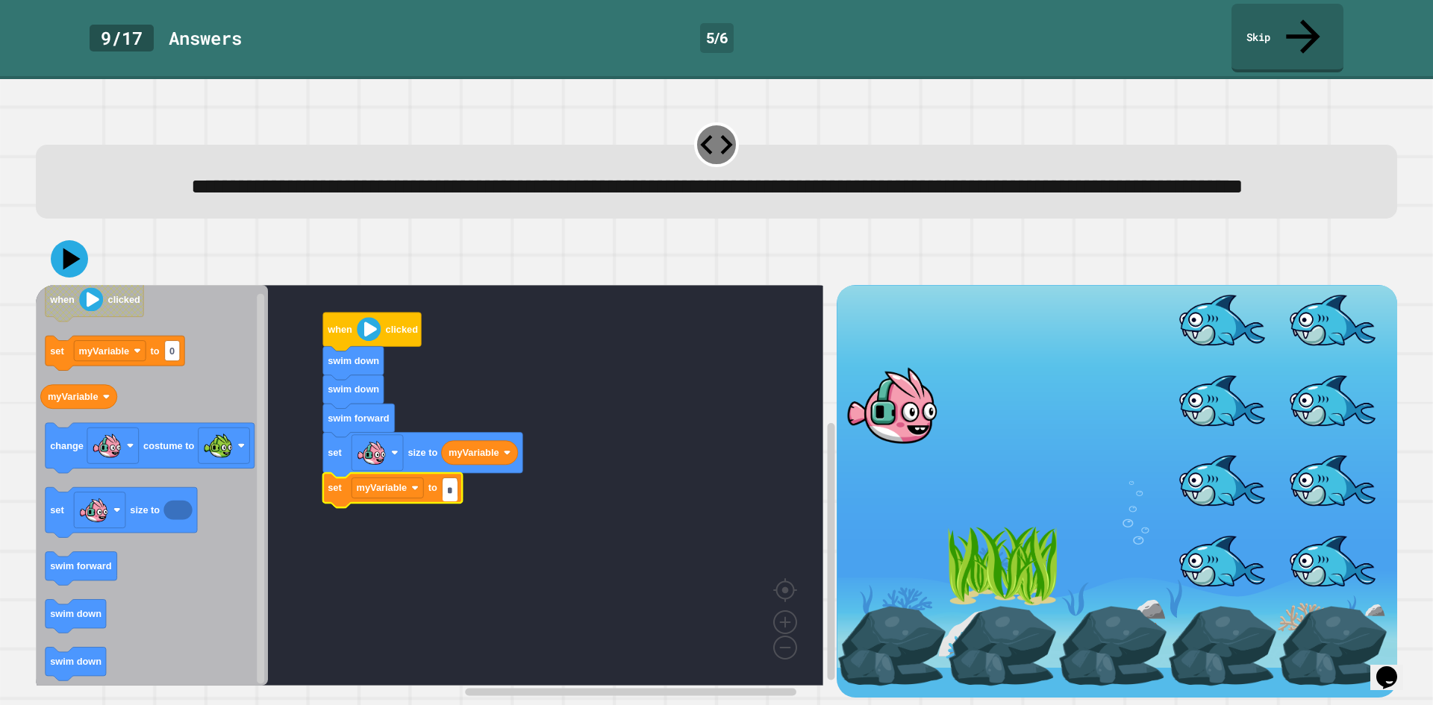
type input "**"
click at [377, 498] on rect "Blockly Workspace" at bounding box center [388, 488] width 72 height 20
click at [79, 275] on icon at bounding box center [69, 259] width 45 height 45
click at [119, 460] on image "Blockly Workspace" at bounding box center [107, 446] width 30 height 30
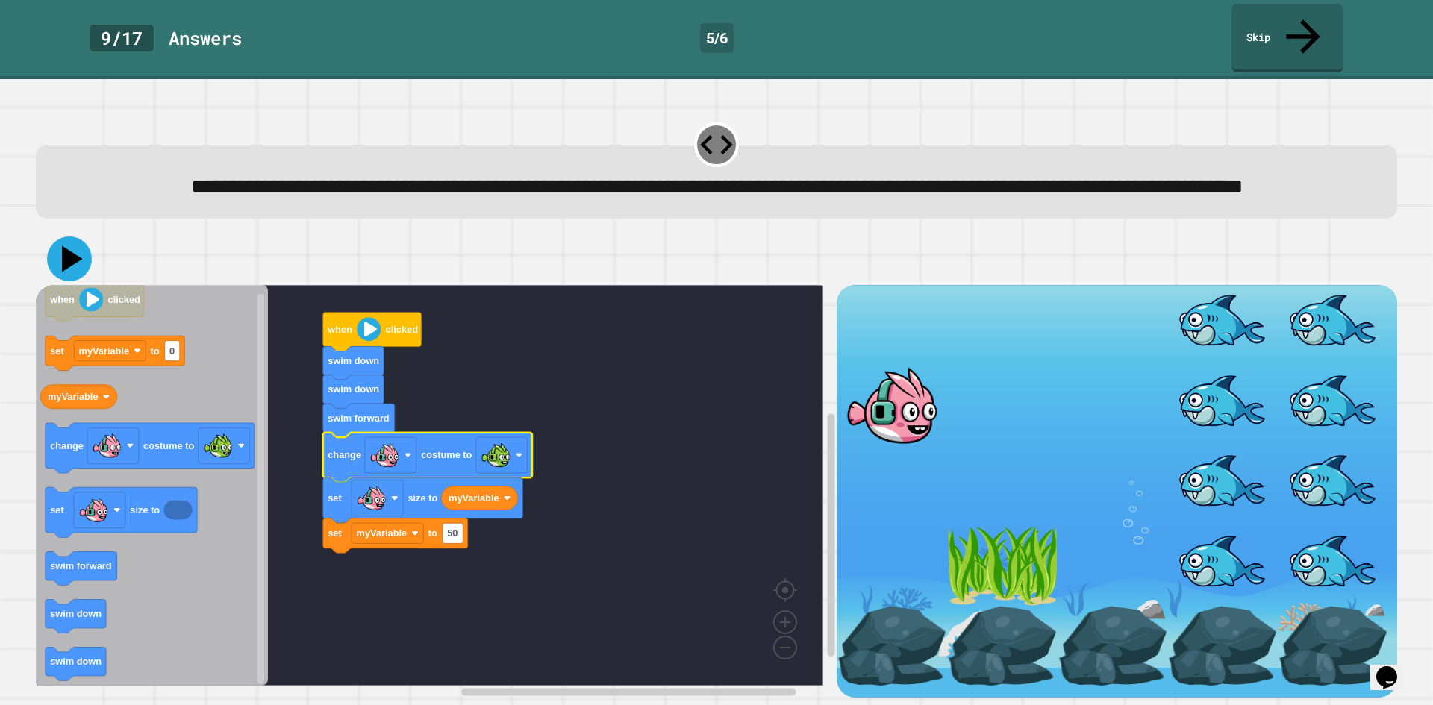
click at [75, 279] on icon at bounding box center [69, 259] width 45 height 45
click at [1260, 26] on link "Skip" at bounding box center [1288, 36] width 102 height 72
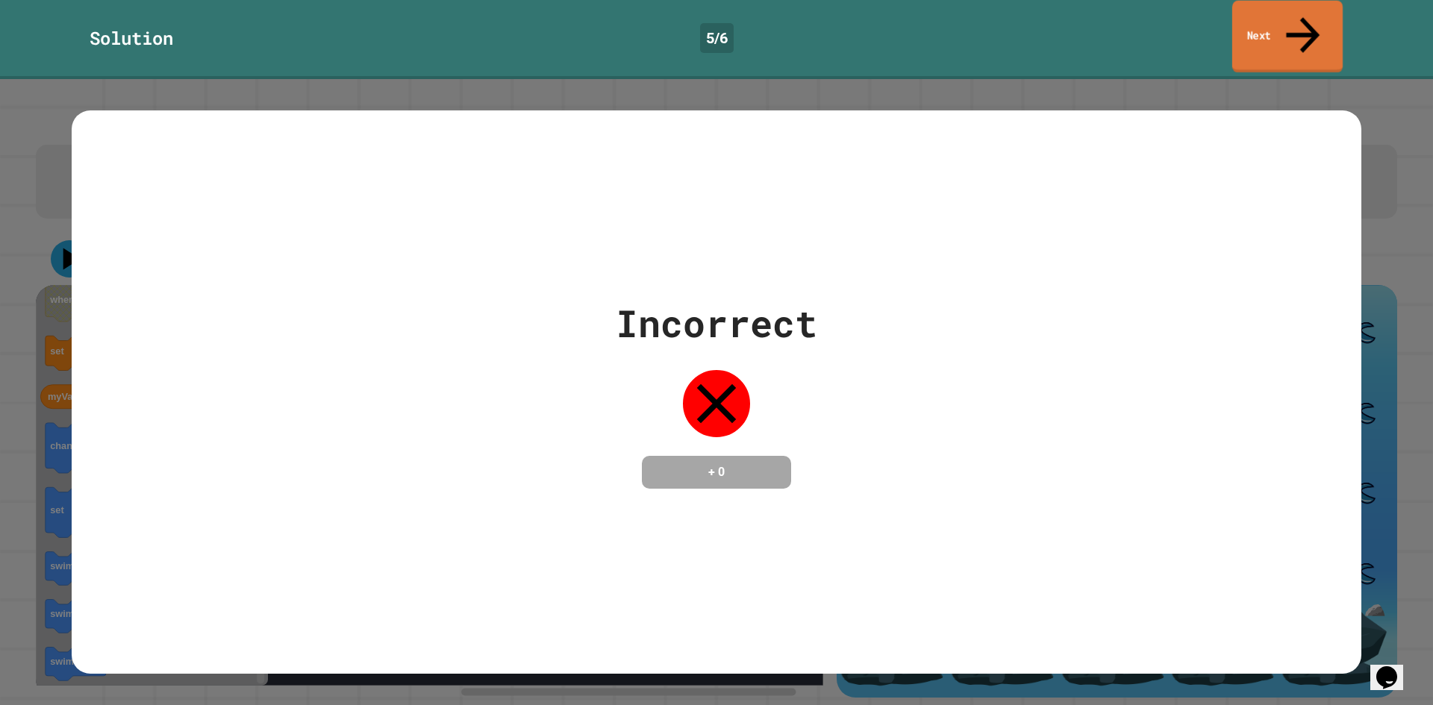
click at [1260, 26] on link "Next" at bounding box center [1287, 37] width 110 height 72
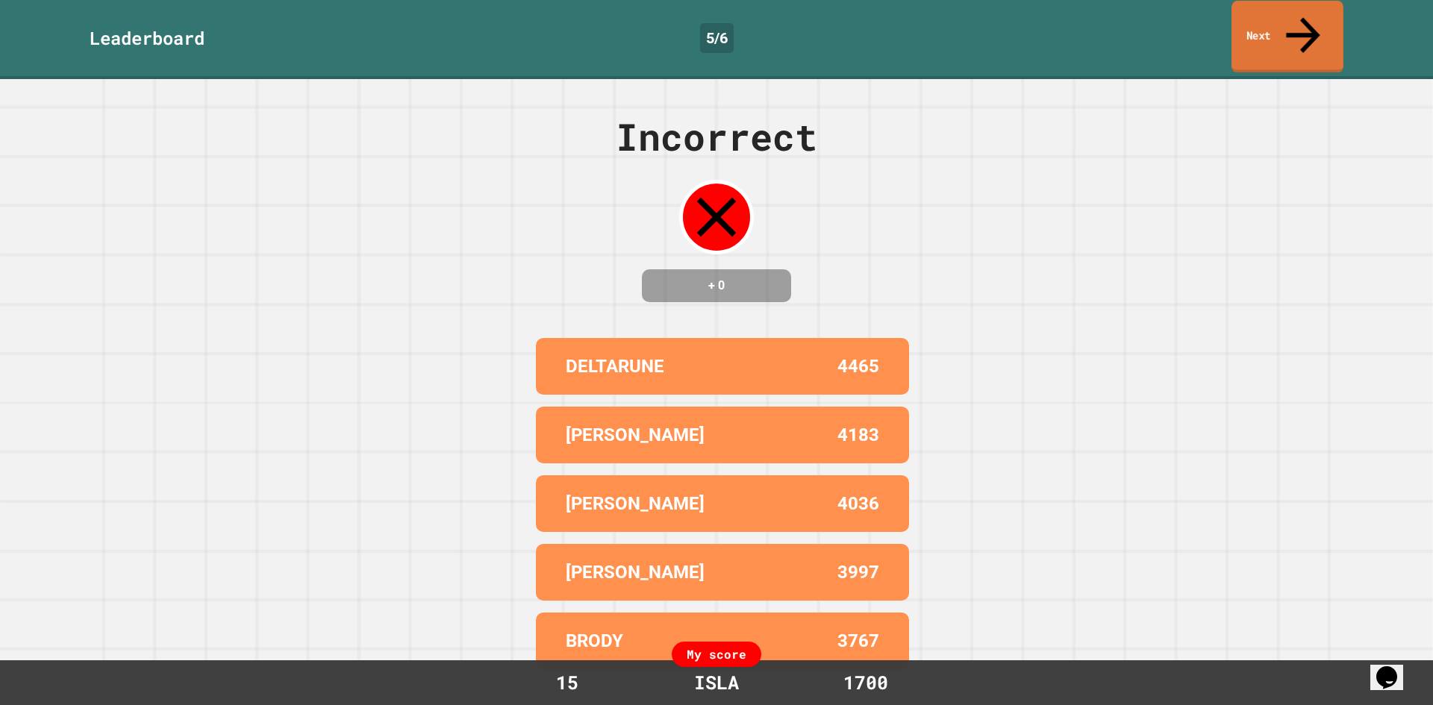
click at [1258, 27] on link "Next" at bounding box center [1287, 37] width 112 height 72
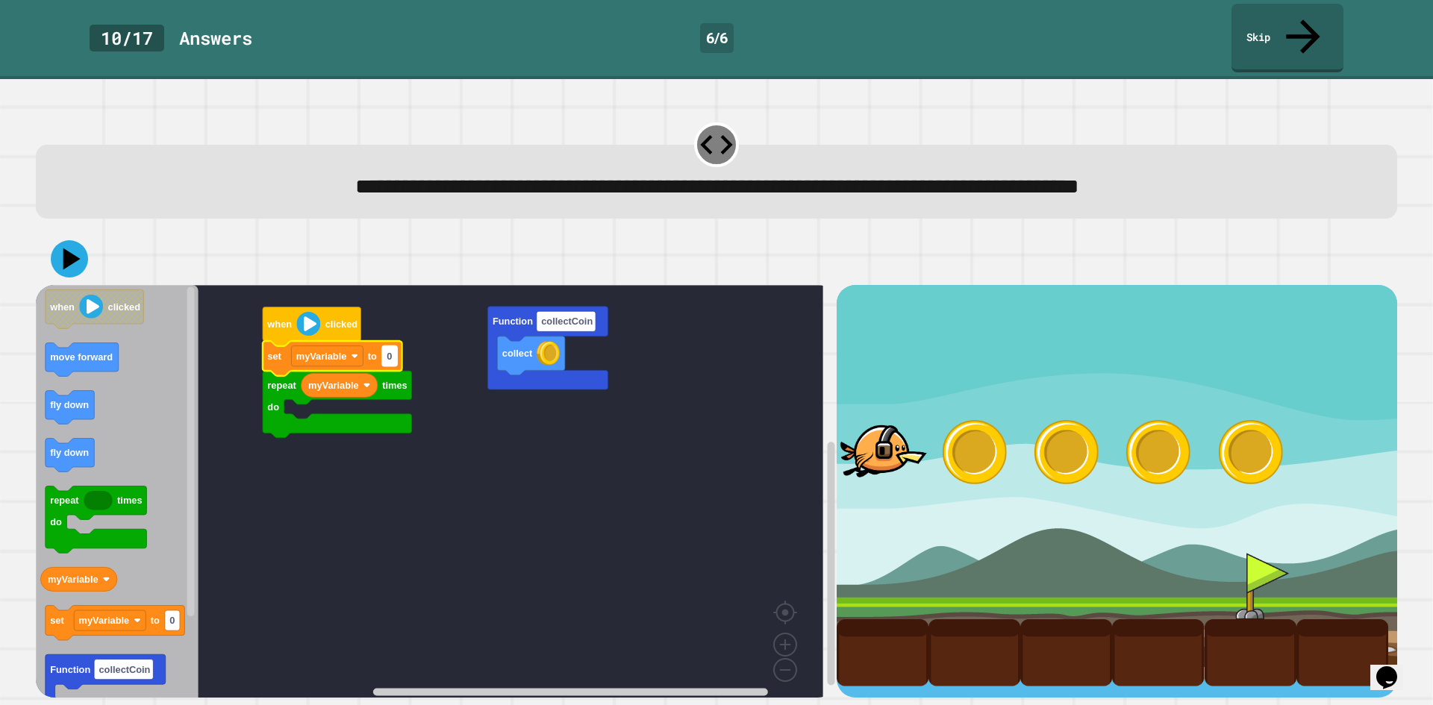
click at [387, 351] on text "0" at bounding box center [389, 356] width 5 height 11
click at [466, 465] on rect "Blockly Workspace" at bounding box center [429, 496] width 787 height 423
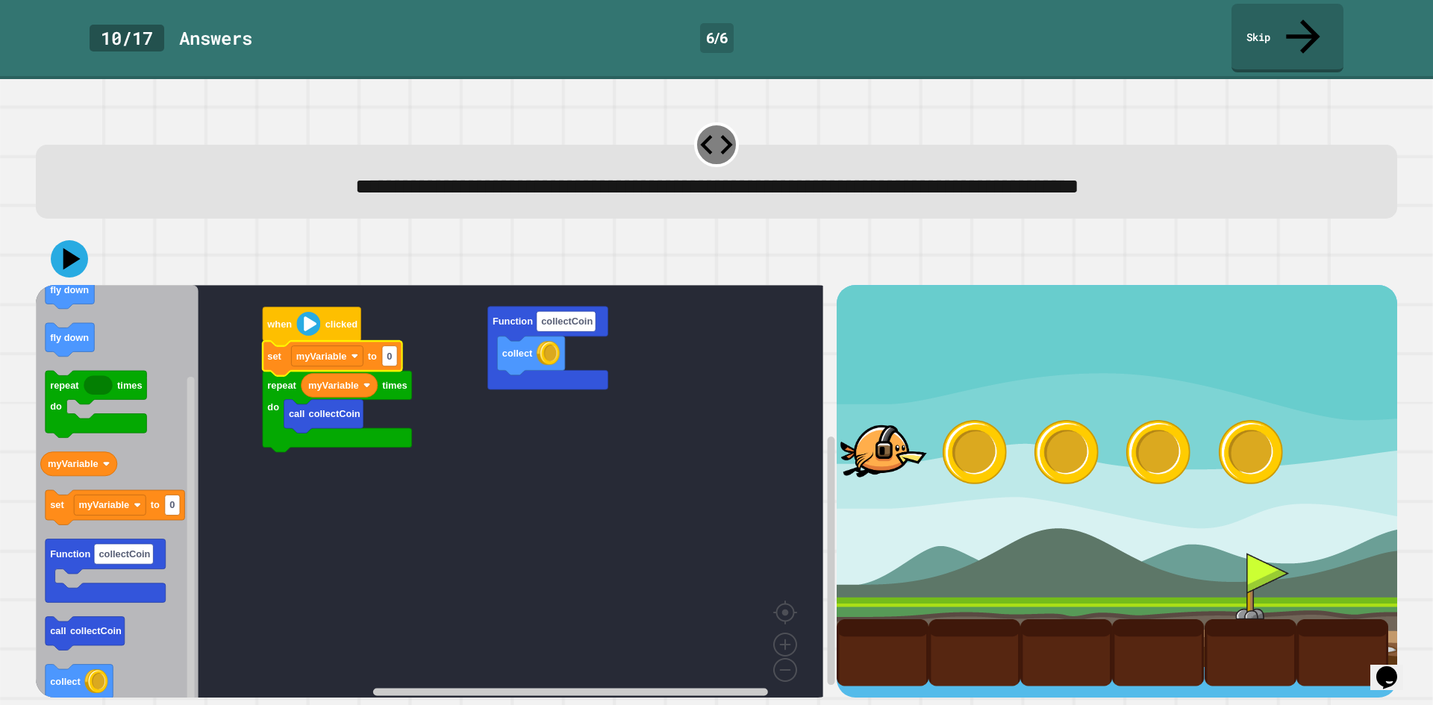
click at [387, 342] on icon "Blockly Workspace" at bounding box center [333, 359] width 140 height 34
click at [387, 351] on text "0" at bounding box center [389, 356] width 5 height 11
type input "*"
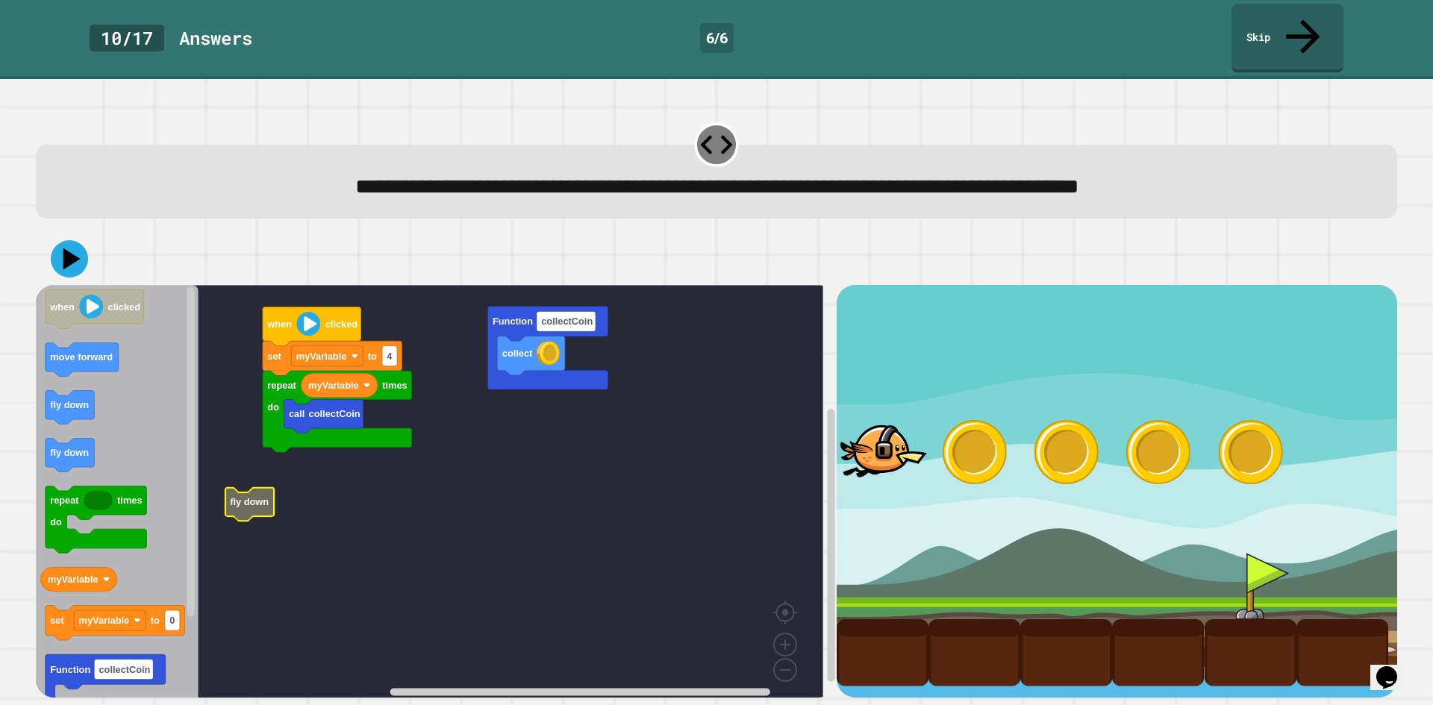
click at [269, 456] on g "collect Function collectCoin when clicked repeat times do myVariable call colle…" at bounding box center [440, 496] width 809 height 423
click at [62, 237] on icon at bounding box center [69, 259] width 45 height 45
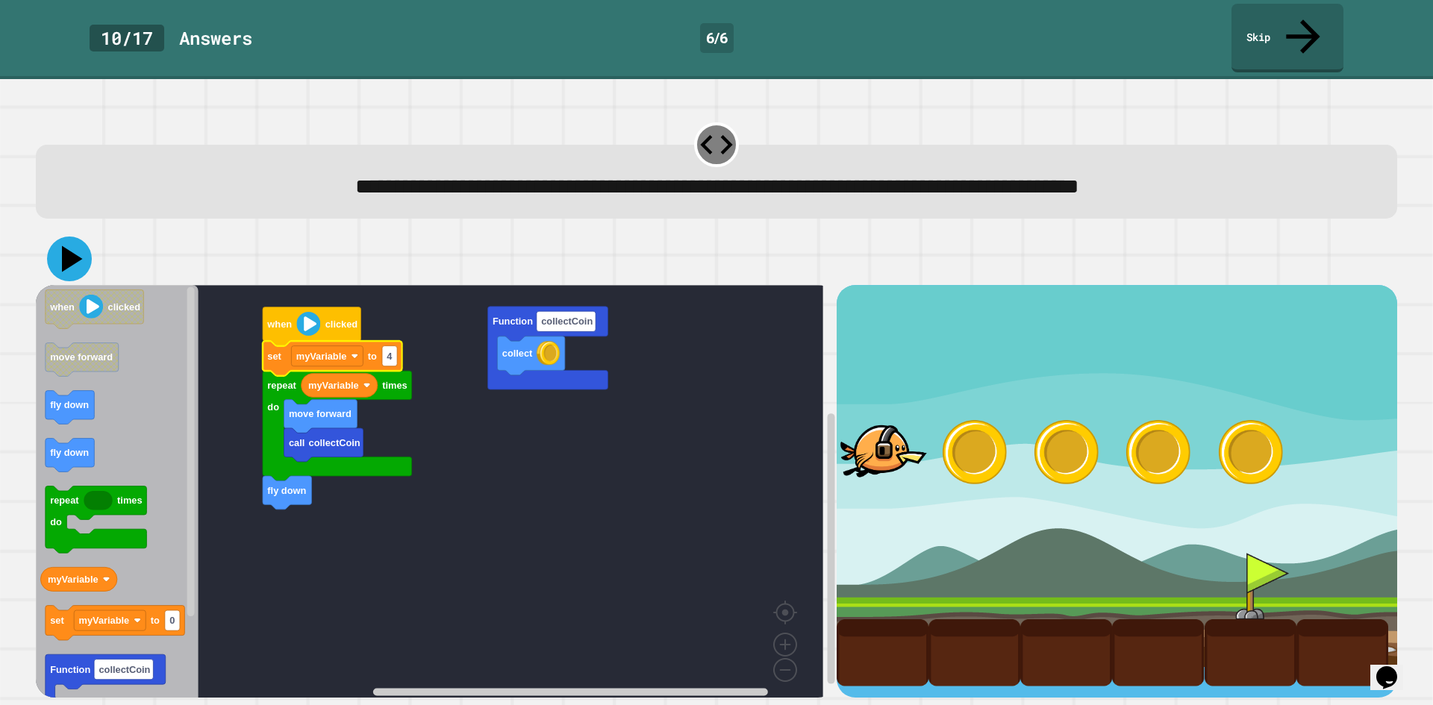
click at [66, 237] on icon at bounding box center [69, 259] width 45 height 45
click at [76, 237] on icon at bounding box center [69, 259] width 45 height 45
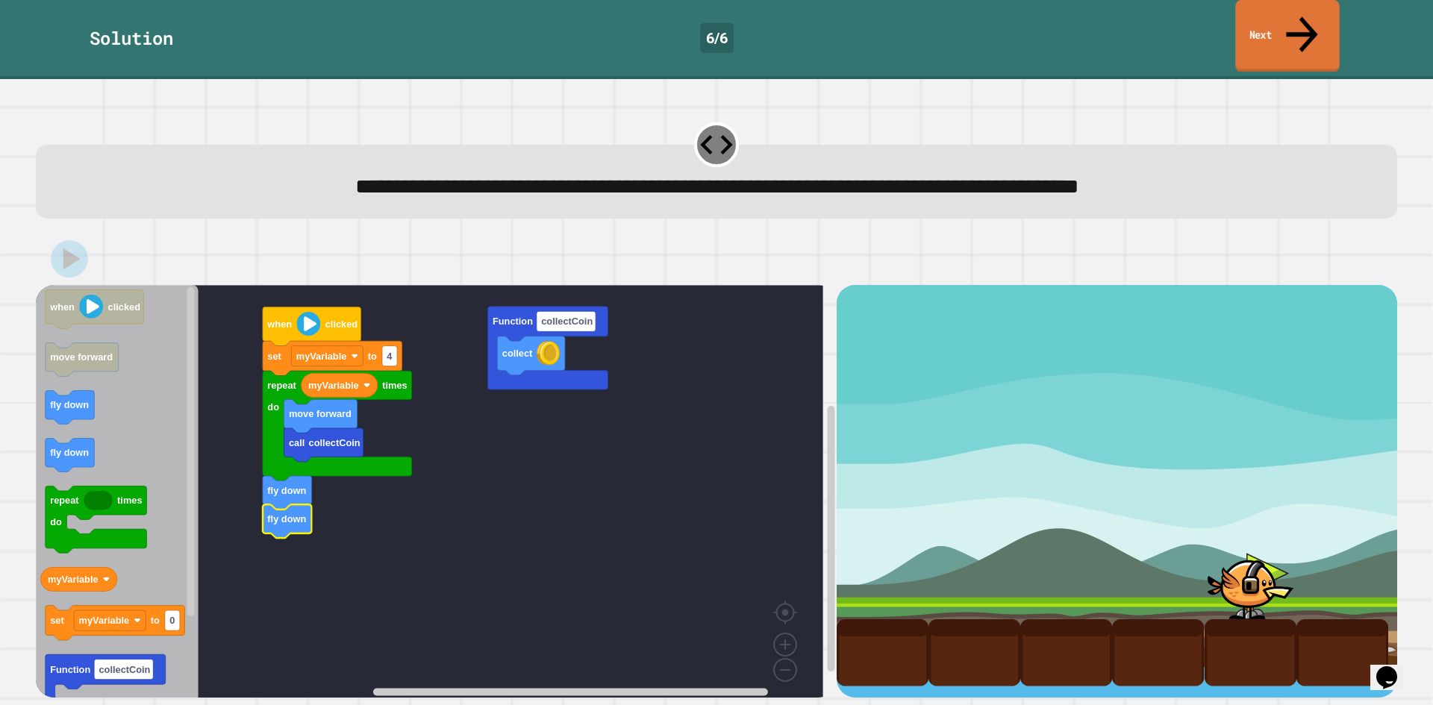
click at [1281, 8] on link "Next" at bounding box center [1287, 36] width 104 height 72
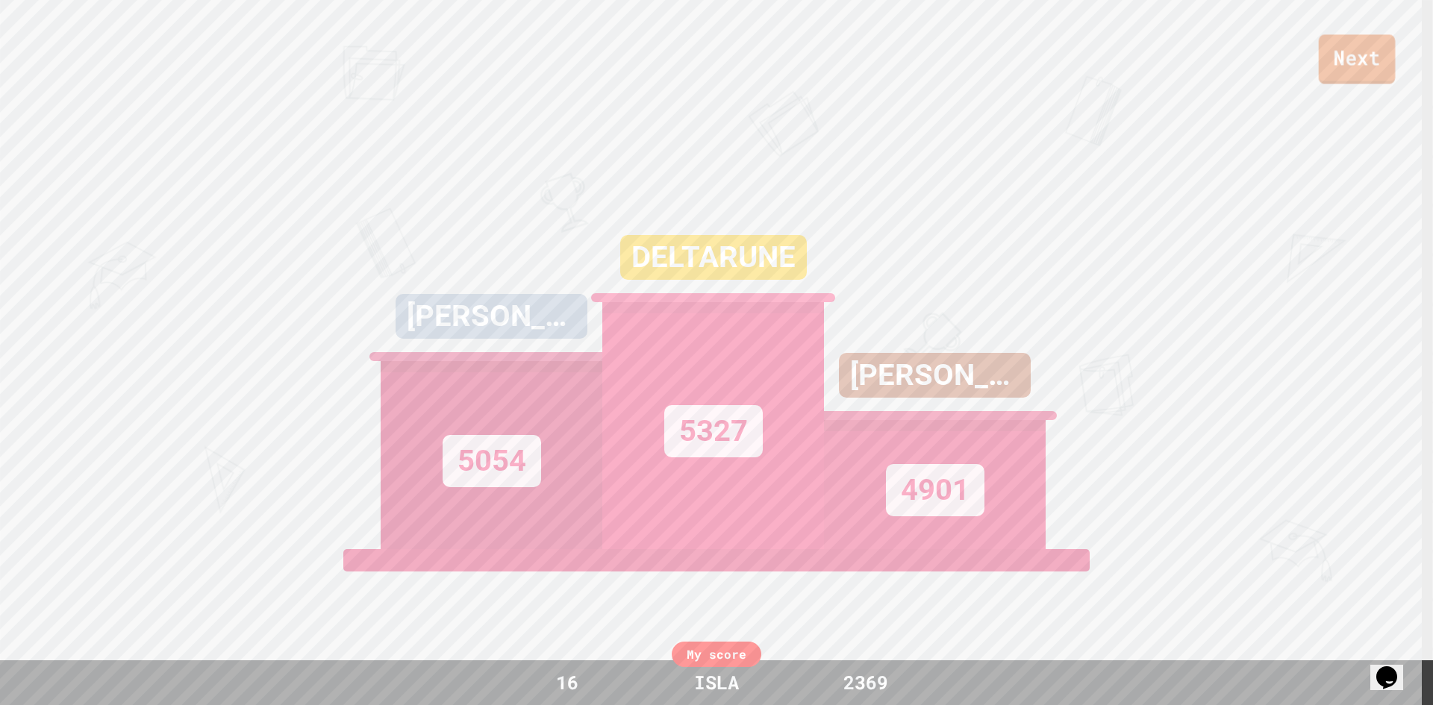
click at [1361, 72] on link "Next" at bounding box center [1357, 58] width 77 height 49
